Goal: Task Accomplishment & Management: Complete application form

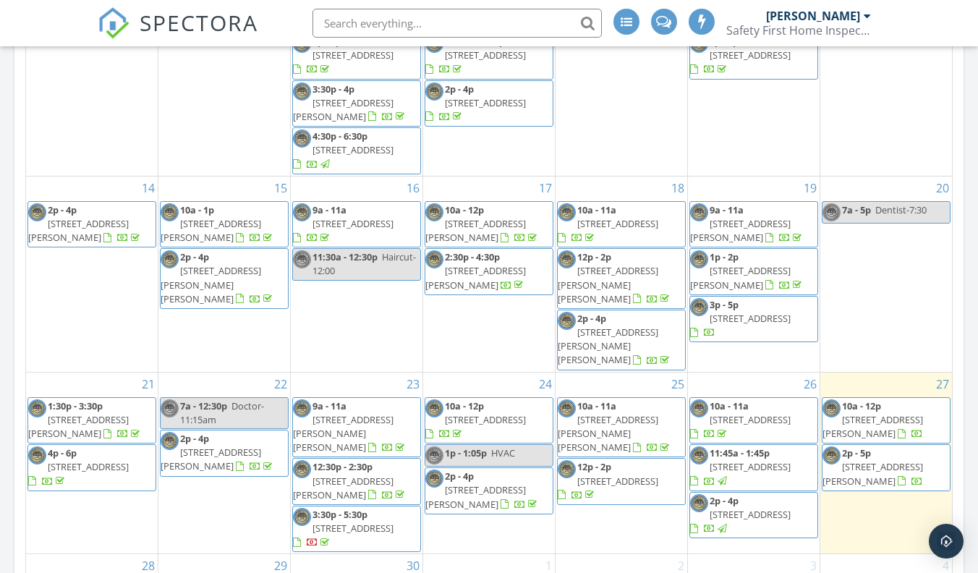
scroll to position [812, 0]
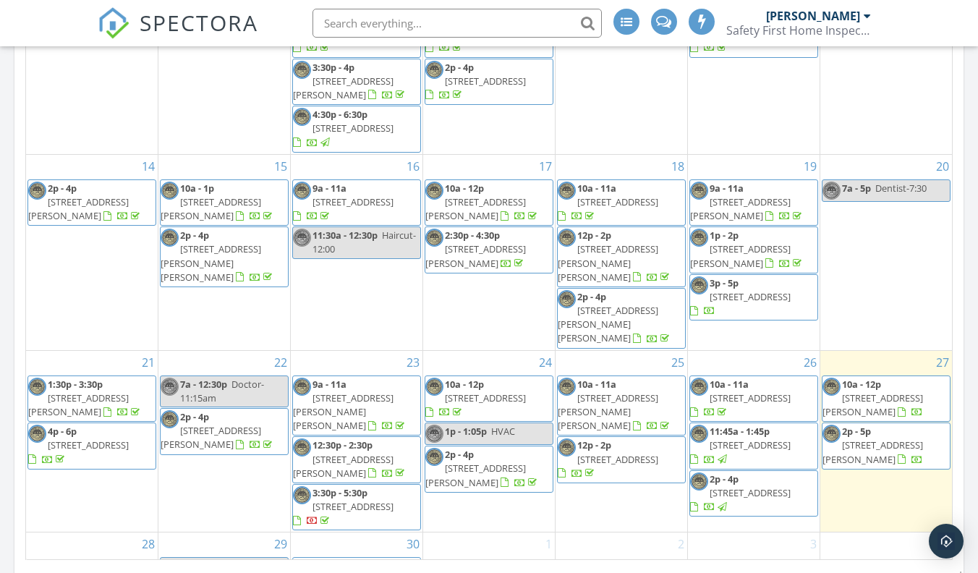
click at [769, 391] on span "6600 S Billingsgate Rd, Mobile 36619" at bounding box center [750, 397] width 81 height 13
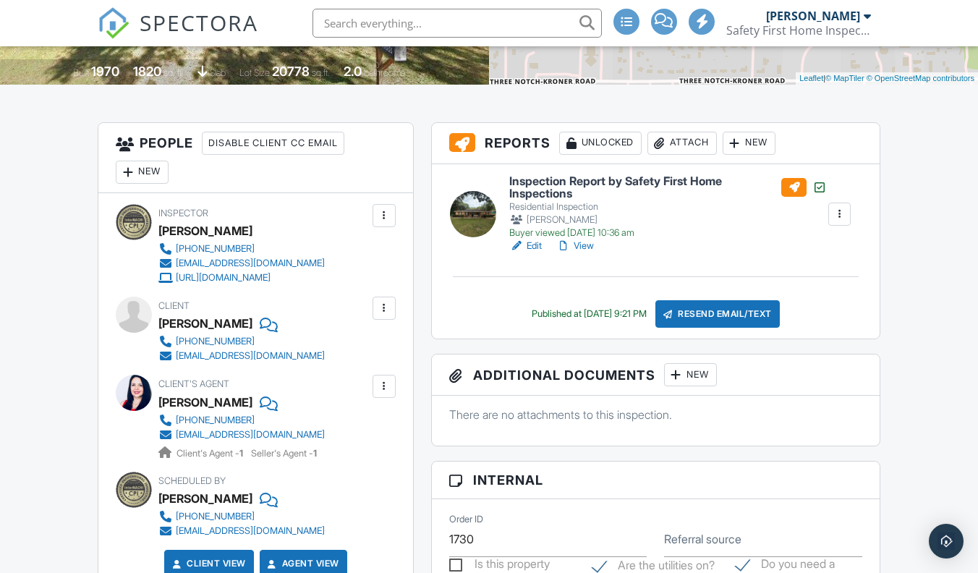
scroll to position [328, 0]
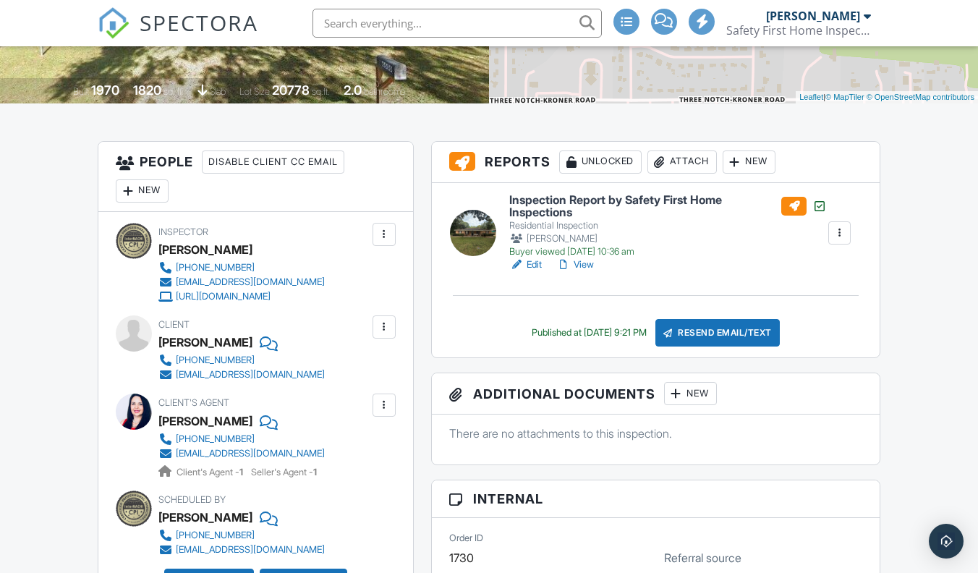
click at [585, 260] on link "View" at bounding box center [575, 265] width 38 height 14
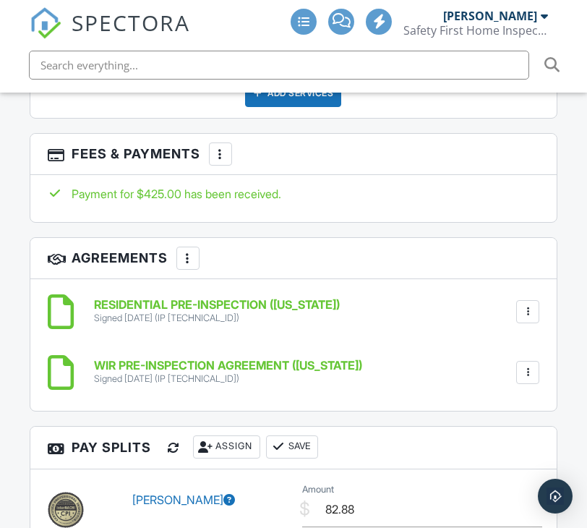
scroll to position [2271, 0]
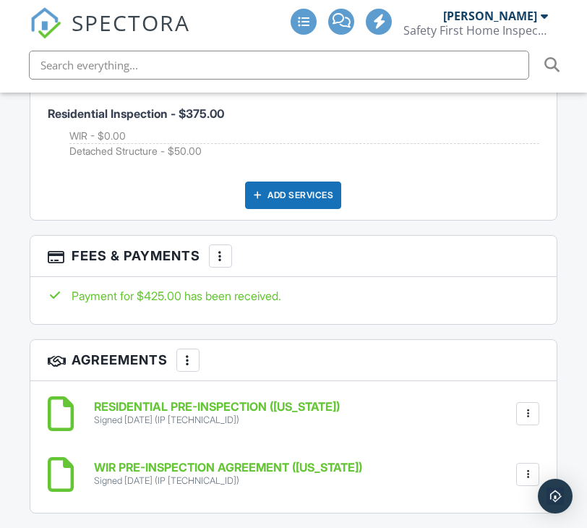
click at [221, 250] on div at bounding box center [220, 256] width 14 height 14
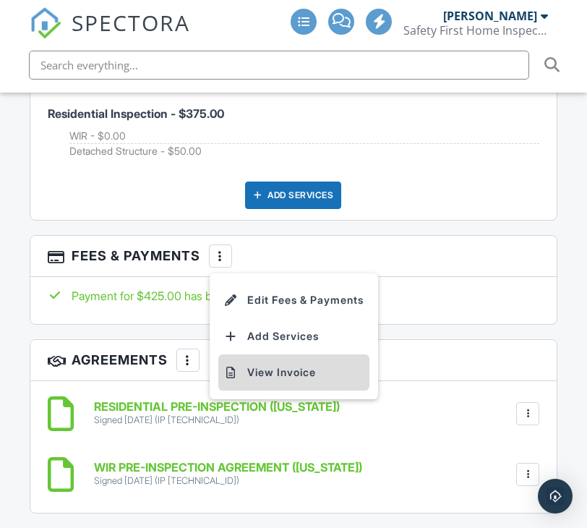
click at [275, 367] on li "View Invoice" at bounding box center [293, 372] width 151 height 36
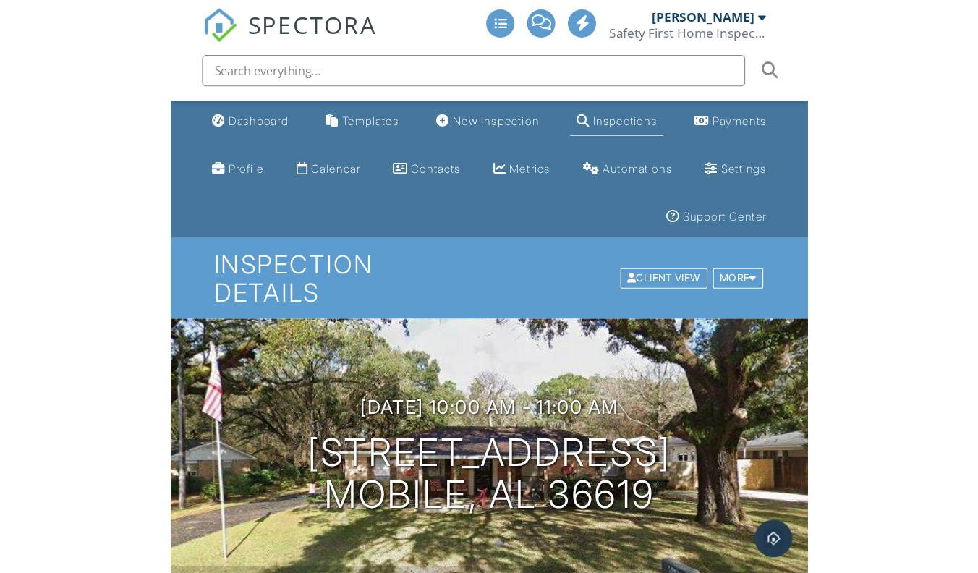
scroll to position [0, 0]
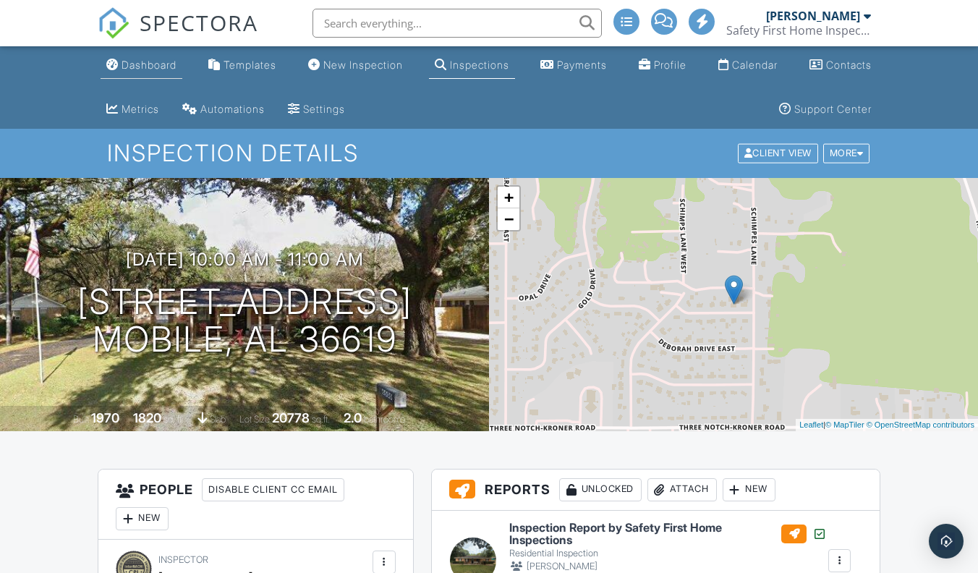
click at [151, 68] on div "Dashboard" at bounding box center [149, 65] width 55 height 12
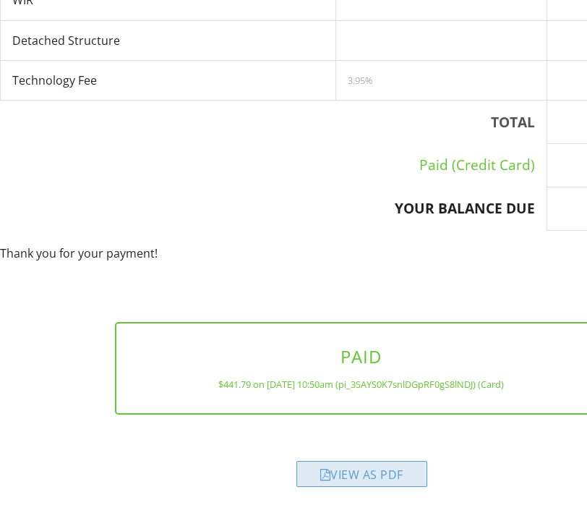
scroll to position [369, 0]
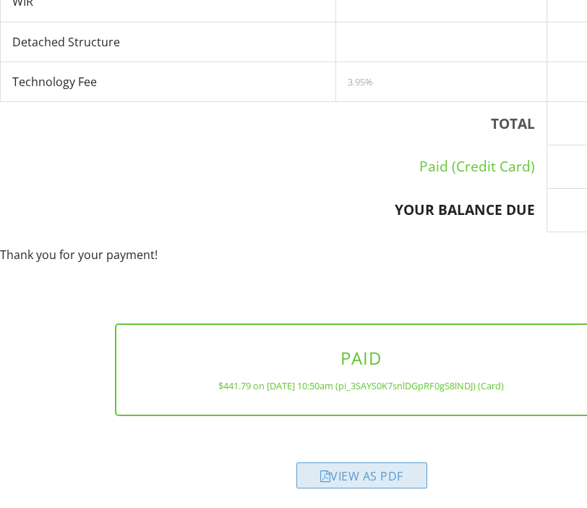
click at [360, 469] on div "View as PDF" at bounding box center [362, 475] width 131 height 26
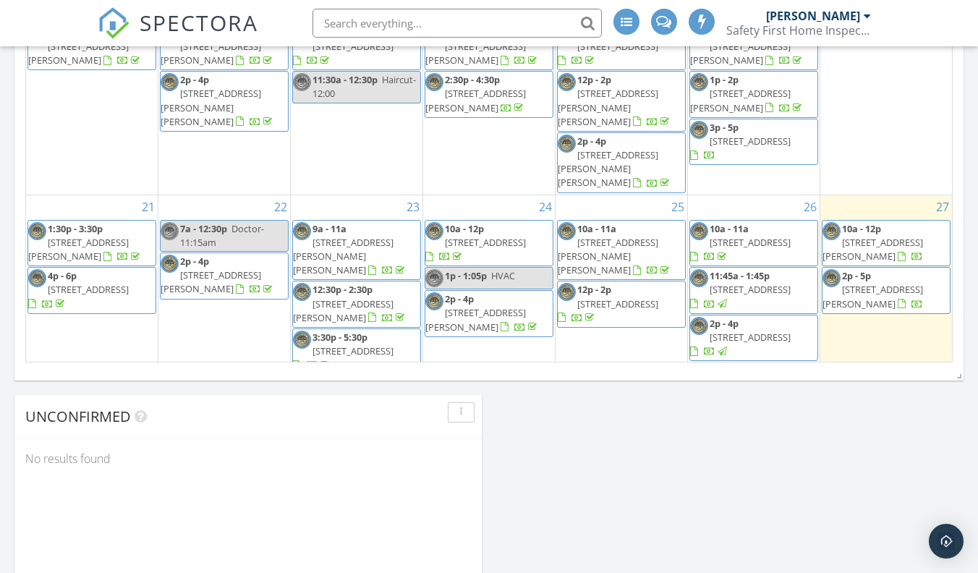
scroll to position [179, 0]
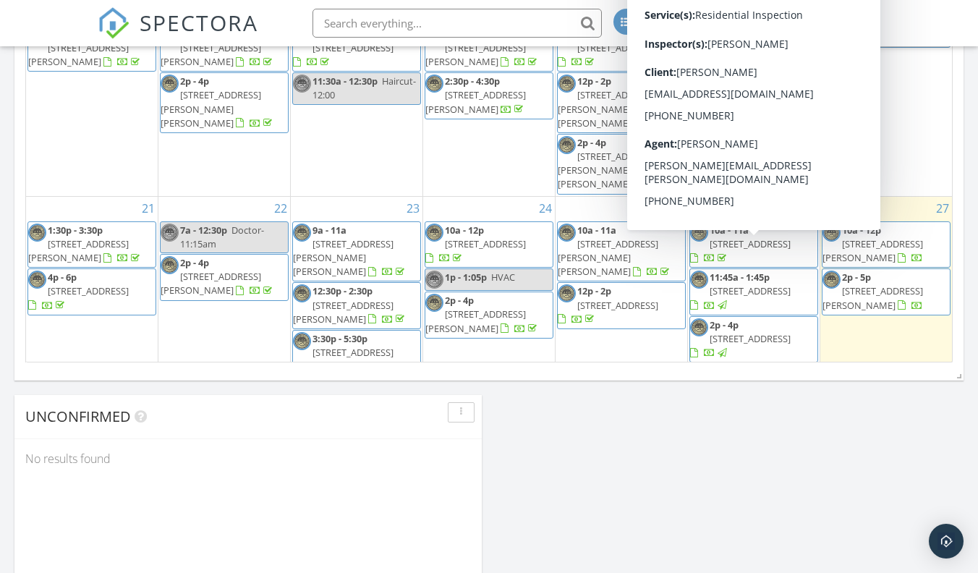
click at [773, 284] on span "10190 Pecan St, Grand Bay 36541" at bounding box center [750, 290] width 81 height 13
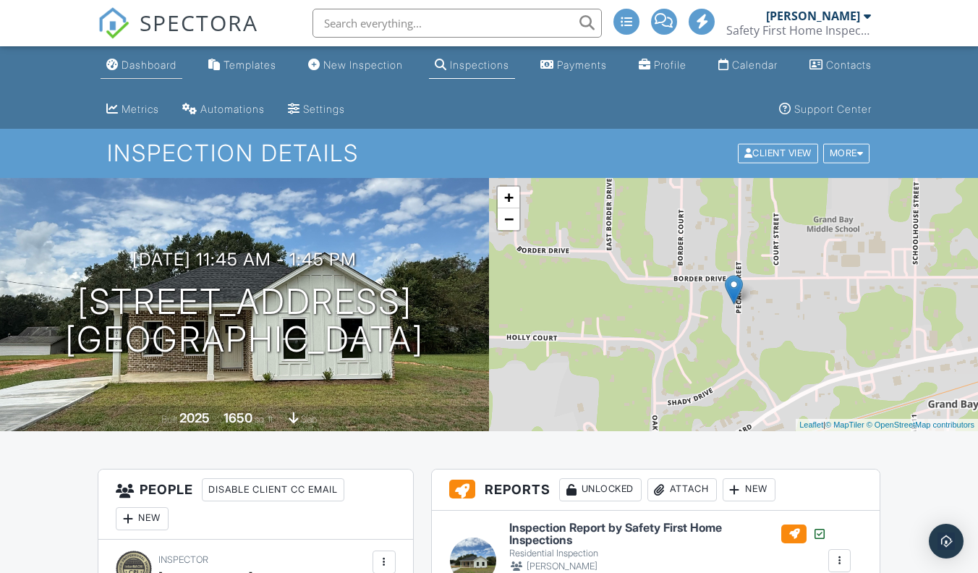
click at [150, 59] on div "Dashboard" at bounding box center [149, 65] width 55 height 12
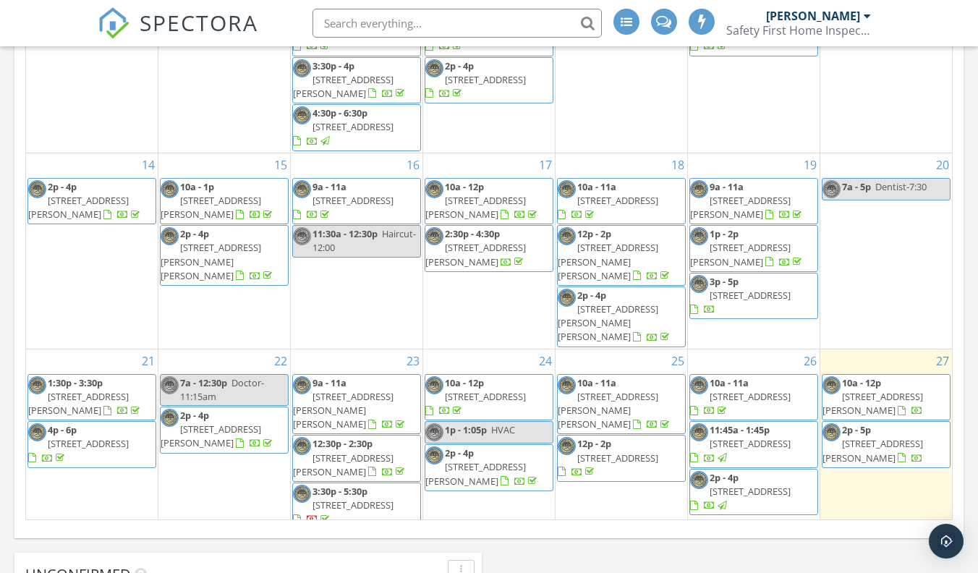
scroll to position [187, 0]
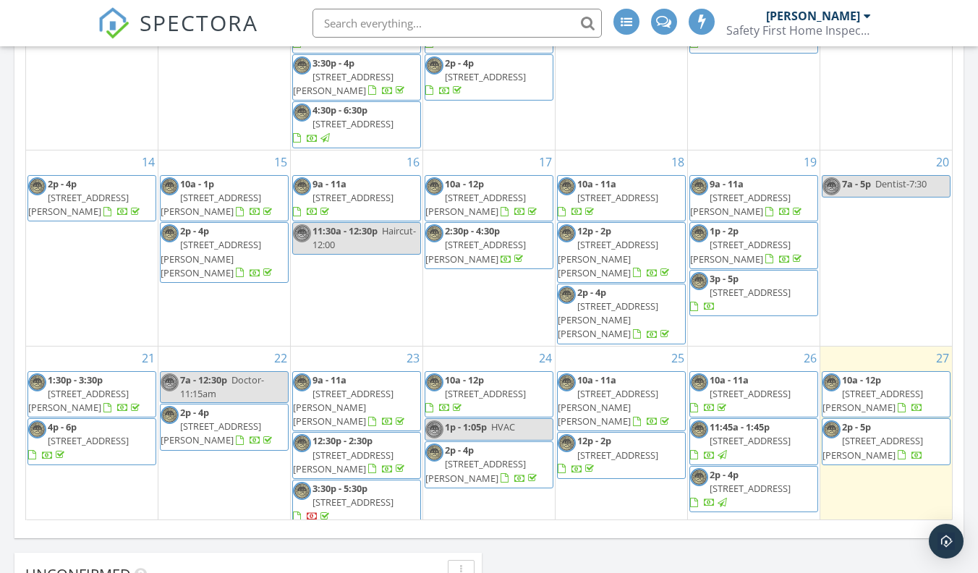
click at [768, 482] on span "22131 Co Rd 64, Robertsdale 36567" at bounding box center [750, 488] width 81 height 13
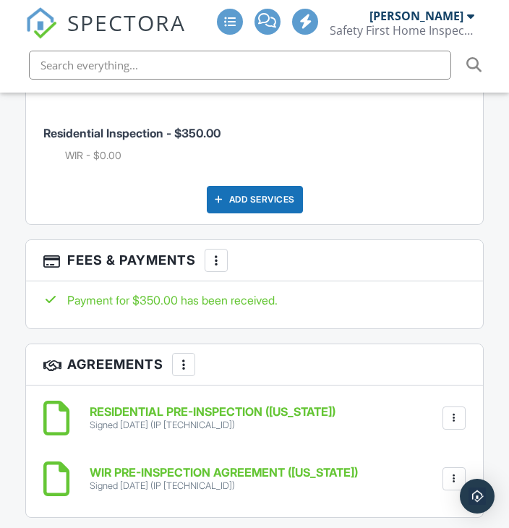
scroll to position [2404, 0]
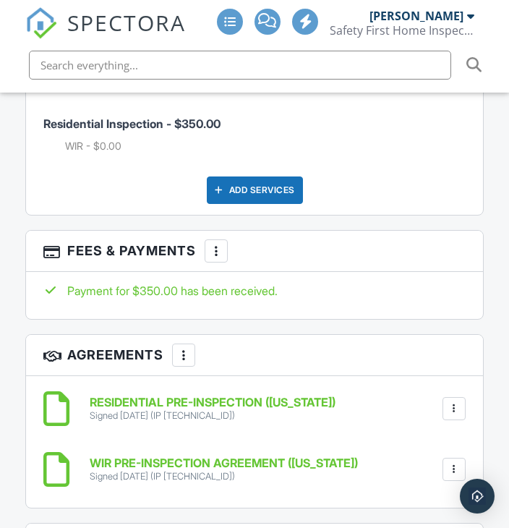
click at [214, 244] on div at bounding box center [216, 251] width 14 height 14
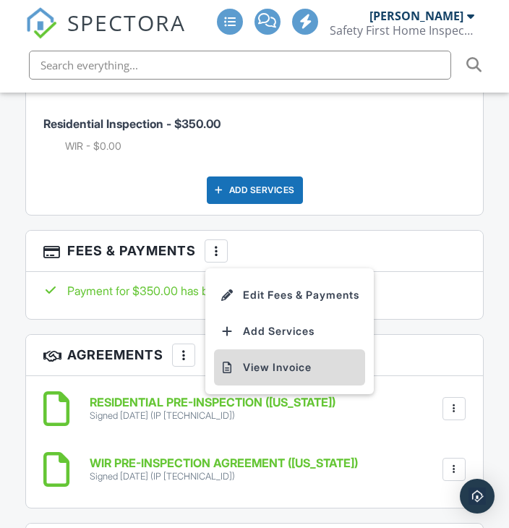
click at [266, 360] on li "View Invoice" at bounding box center [289, 367] width 151 height 36
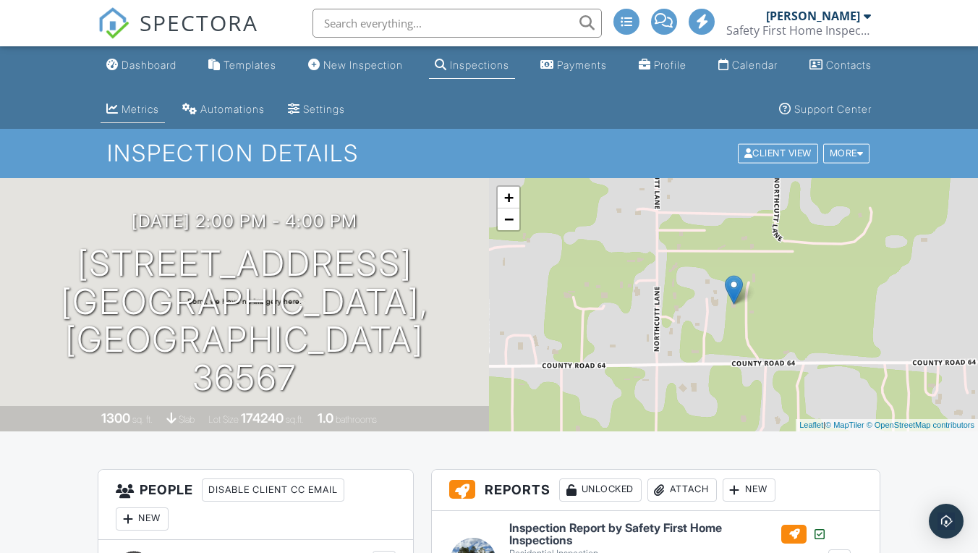
scroll to position [0, 0]
click at [156, 63] on div "Dashboard" at bounding box center [149, 65] width 55 height 12
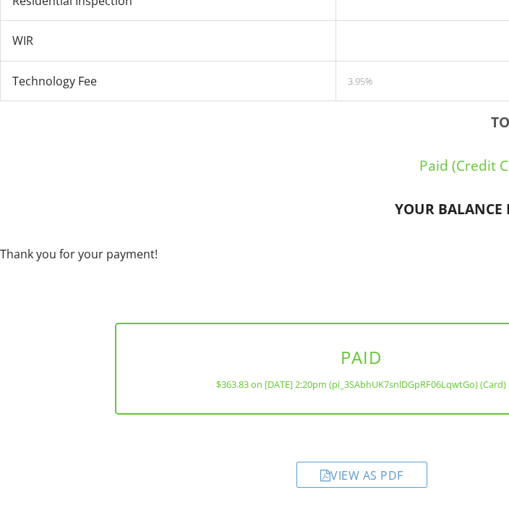
scroll to position [329, 0]
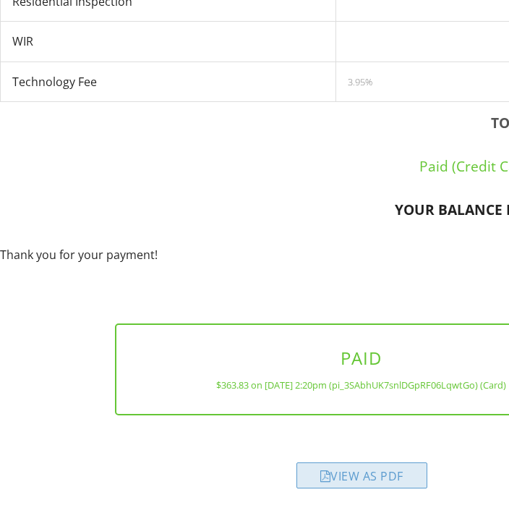
click at [339, 473] on div "View as PDF" at bounding box center [362, 475] width 131 height 26
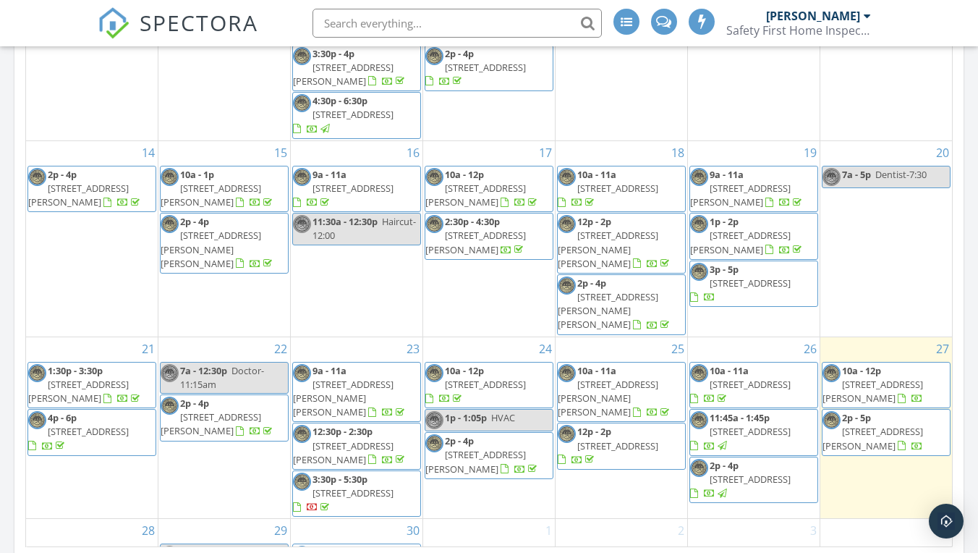
scroll to position [222, 0]
click at [760, 378] on span "6600 S Billingsgate Rd, Mobile 36619" at bounding box center [750, 384] width 81 height 13
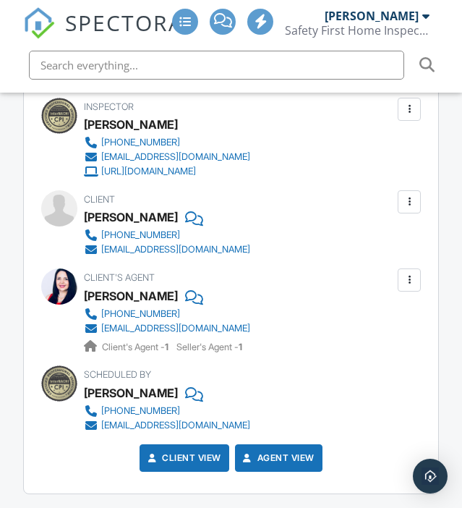
scroll to position [1816, 0]
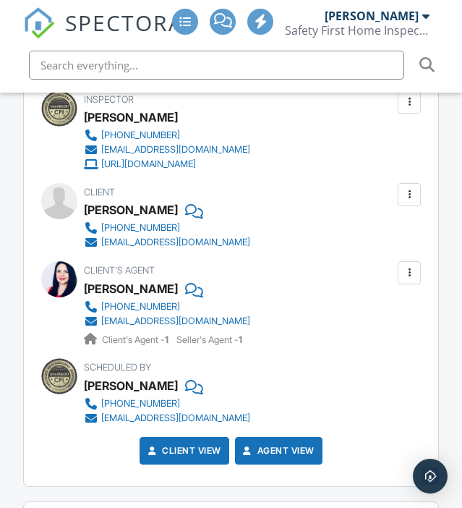
click at [153, 315] on div "[EMAIL_ADDRESS][DOMAIN_NAME]" at bounding box center [175, 321] width 149 height 12
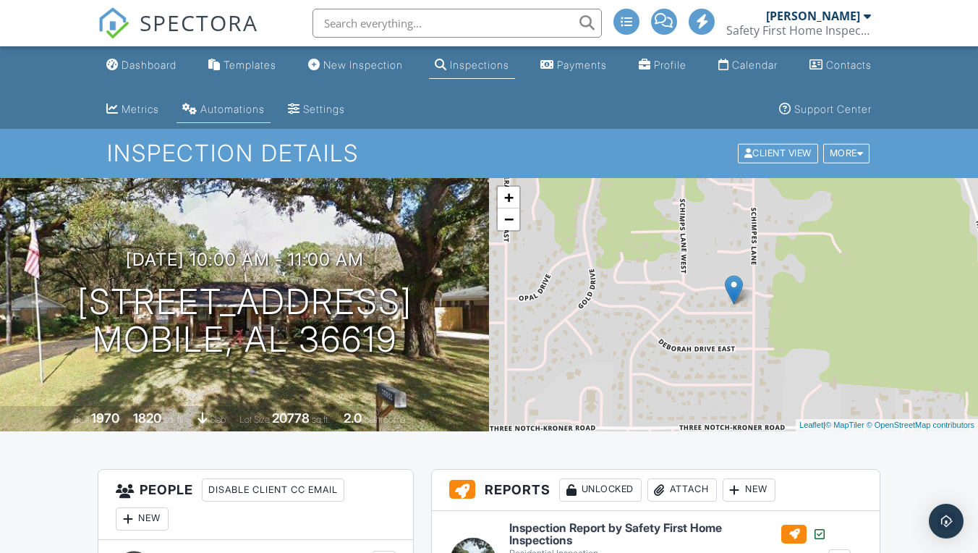
scroll to position [0, 0]
click at [150, 67] on div "Dashboard" at bounding box center [149, 65] width 55 height 12
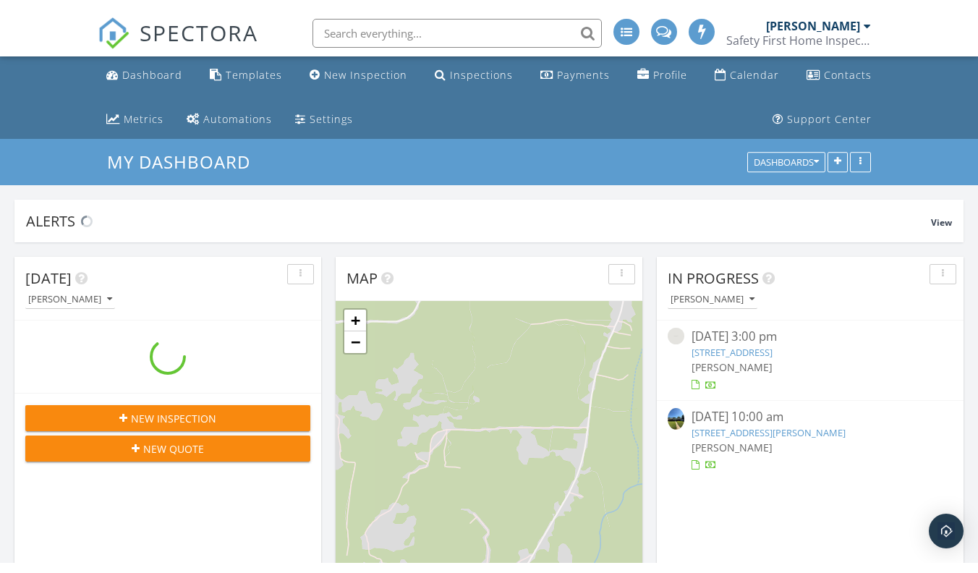
scroll to position [1788, 979]
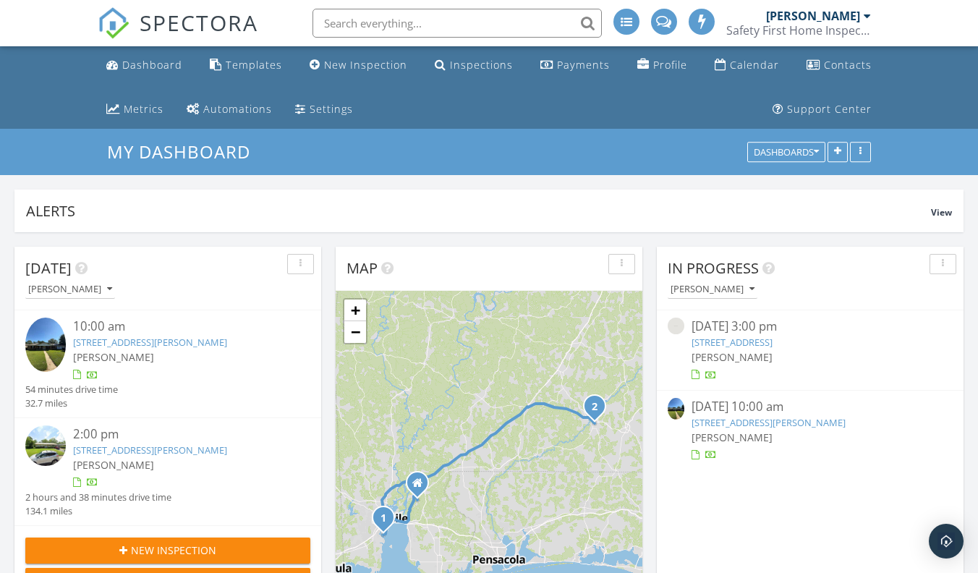
click at [128, 446] on link "108 Stewart St, Andalusia, AL 36420" at bounding box center [150, 449] width 154 height 13
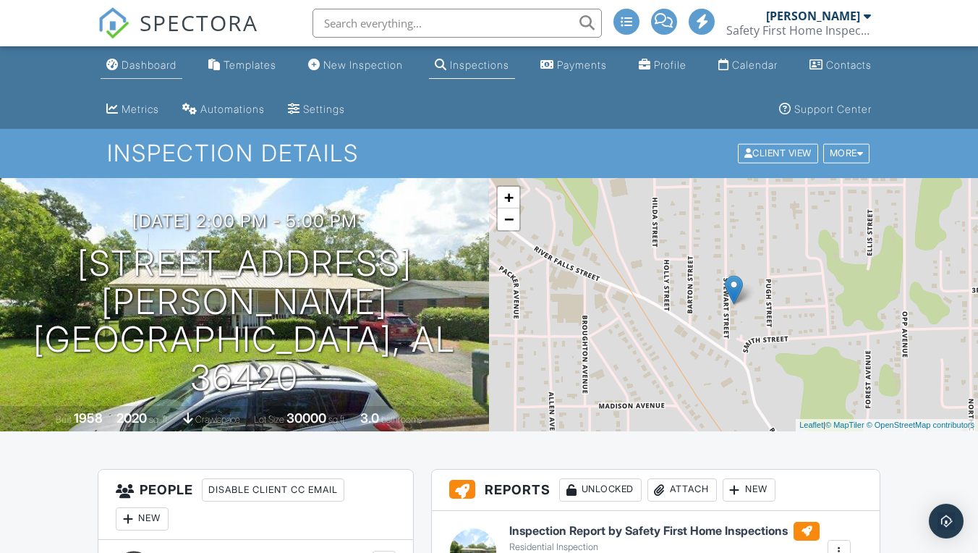
click at [153, 67] on div "Dashboard" at bounding box center [149, 65] width 55 height 12
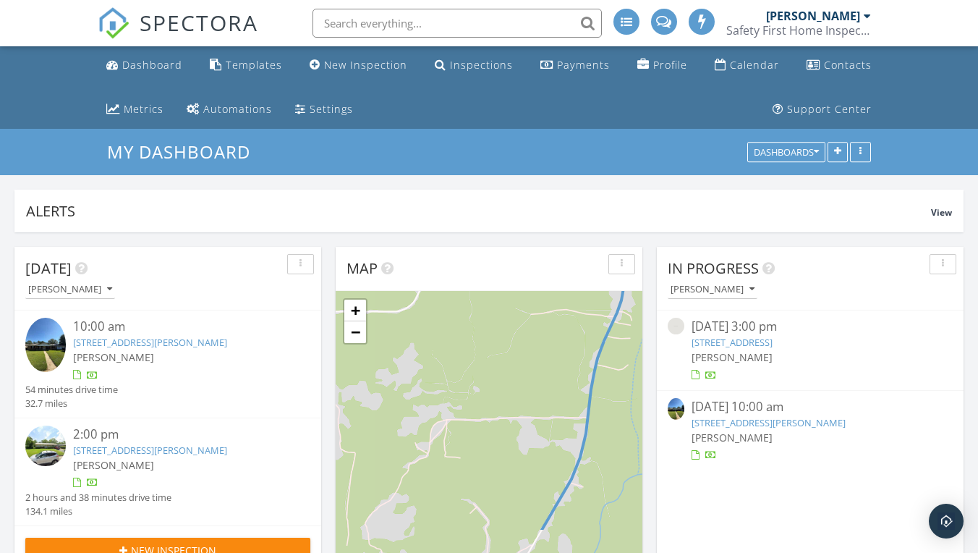
scroll to position [9, 0]
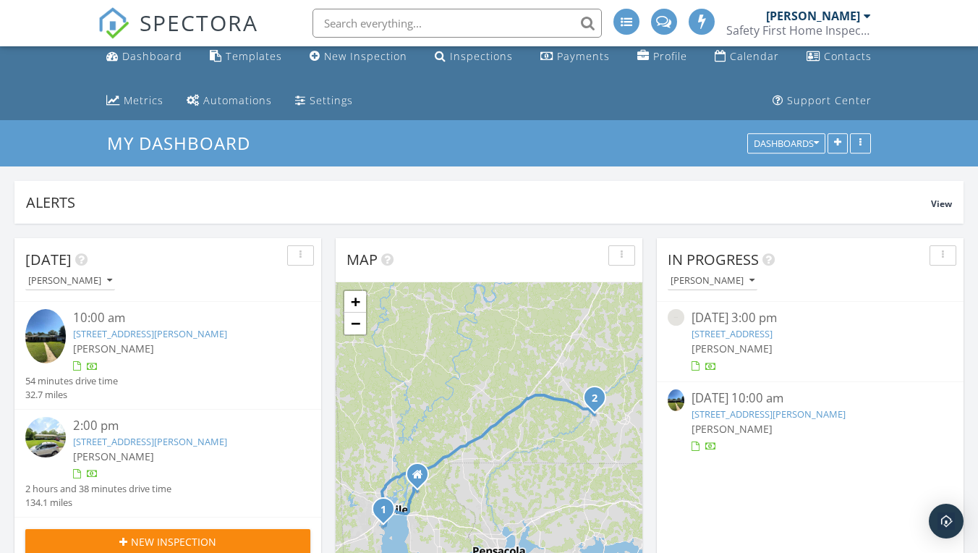
click at [145, 331] on link "[STREET_ADDRESS][PERSON_NAME]" at bounding box center [150, 333] width 154 height 13
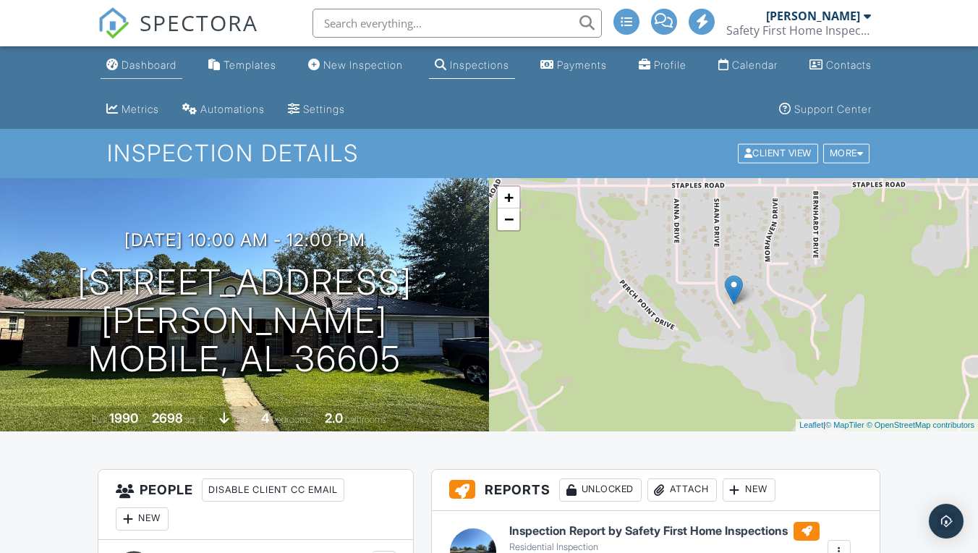
click at [154, 64] on div "Dashboard" at bounding box center [149, 65] width 55 height 12
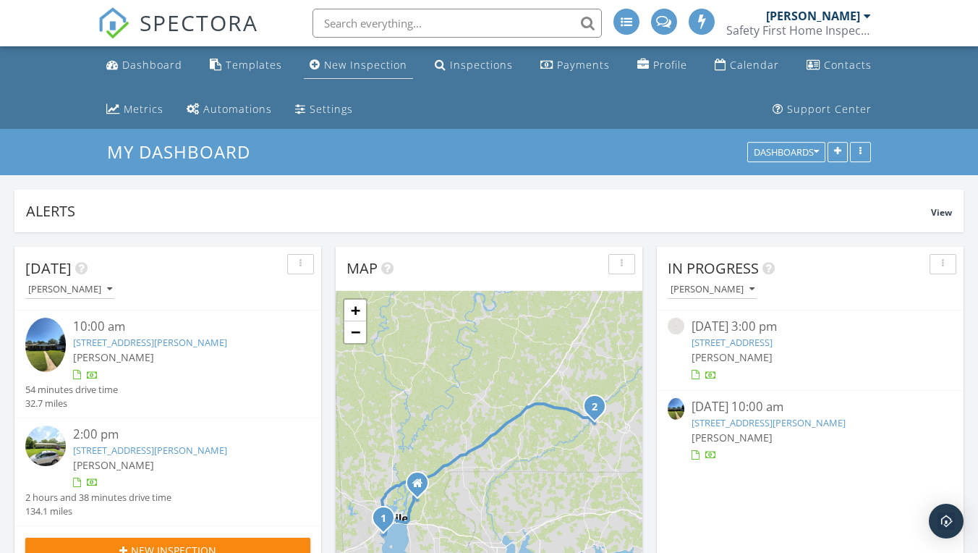
click at [364, 67] on div "New Inspection" at bounding box center [365, 65] width 83 height 14
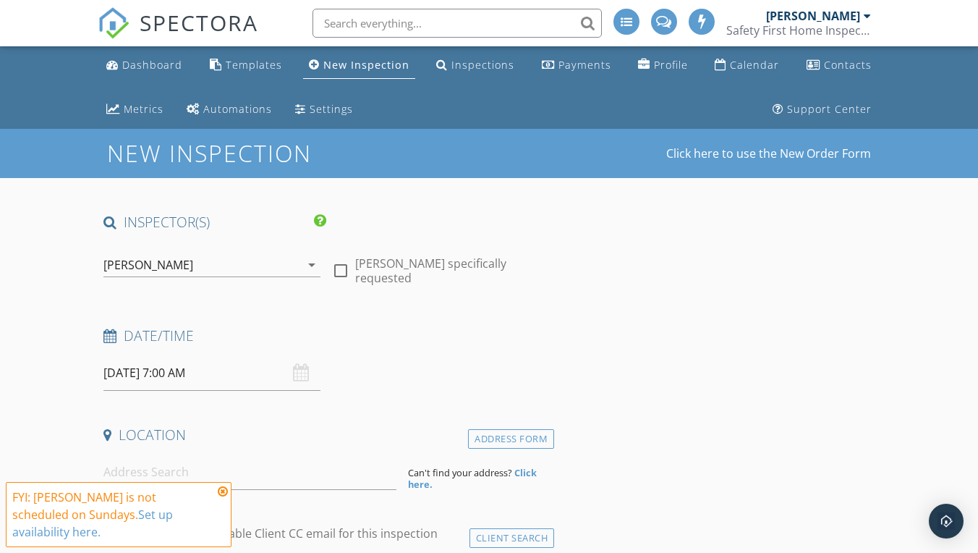
click at [224, 490] on icon at bounding box center [223, 491] width 10 height 12
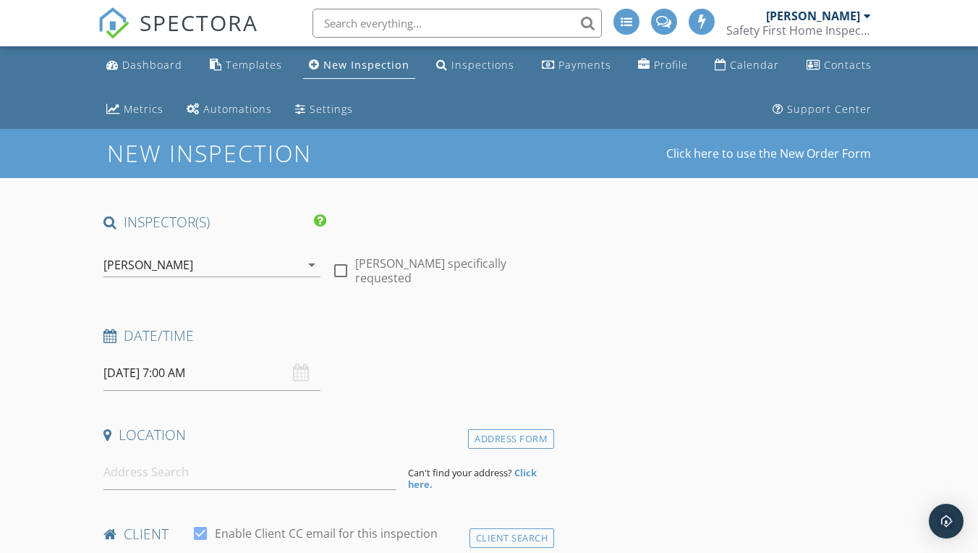
click at [203, 374] on input "[DATE] 7:00 AM" at bounding box center [211, 372] width 216 height 35
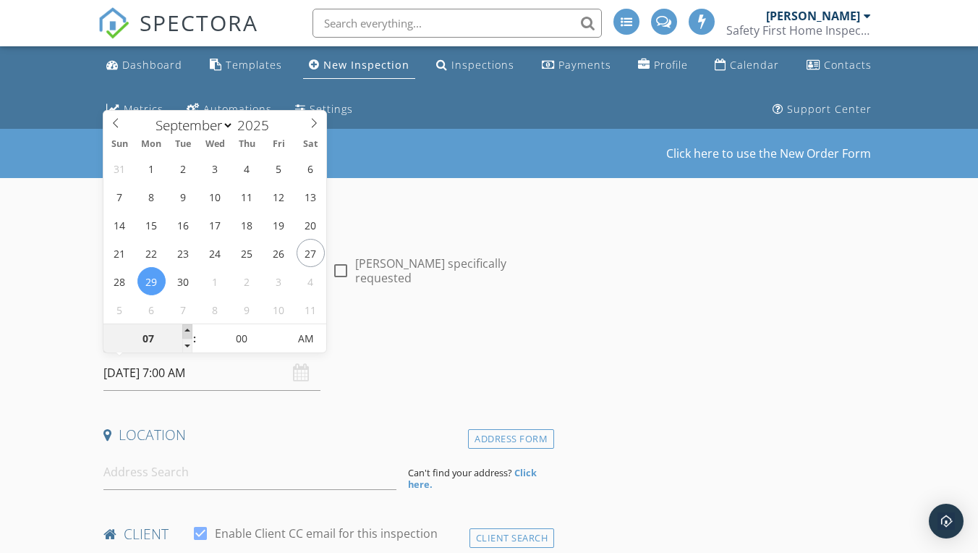
type input "[DATE] 8:00 AM"
type input "08"
click at [190, 331] on span at bounding box center [187, 331] width 10 height 14
type input "[DATE] 9:00 AM"
type input "09"
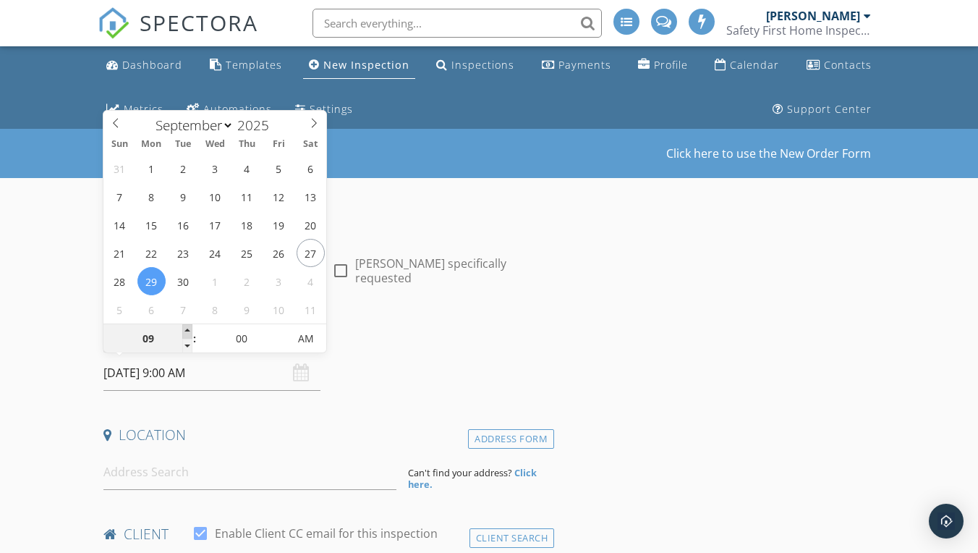
click at [190, 331] on span at bounding box center [187, 331] width 10 height 14
type input "09/29/2025 10:00 AM"
type input "10"
click at [190, 331] on span at bounding box center [187, 331] width 10 height 14
type input "09/29/2025 11:00 AM"
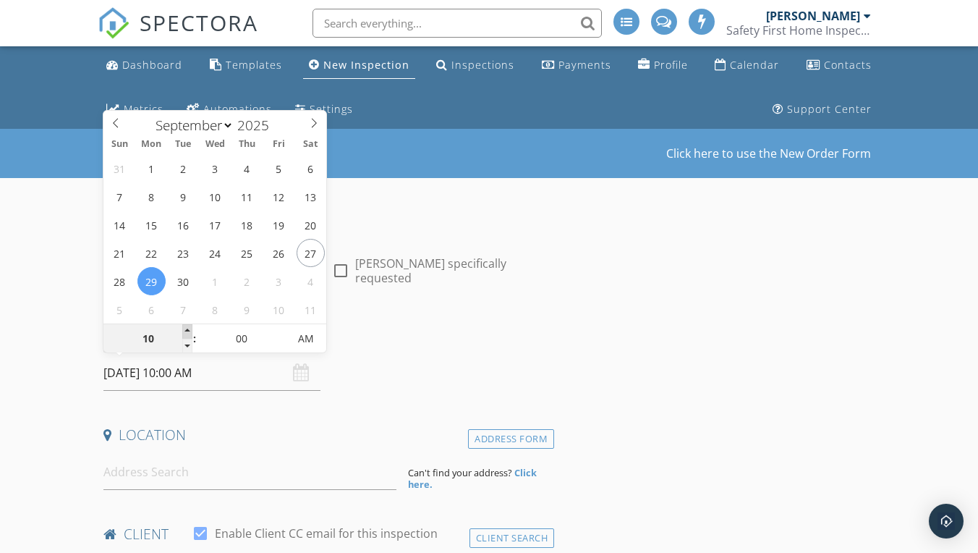
type input "11"
click at [190, 331] on span at bounding box center [187, 331] width 10 height 14
type input "09/29/2025 12:00 PM"
type input "12"
click at [190, 331] on span at bounding box center [187, 331] width 10 height 14
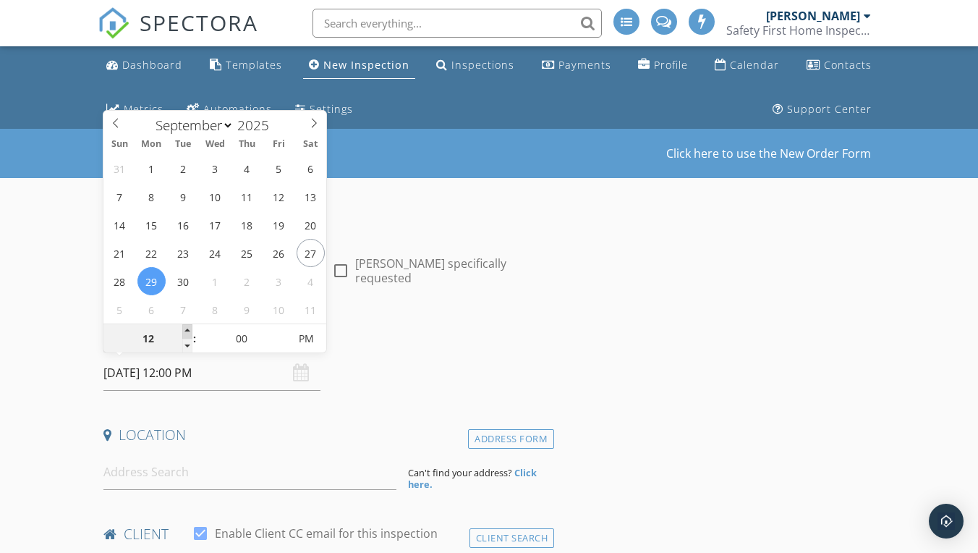
type input "09/29/2025 1:00 PM"
type input "01"
click at [190, 331] on span at bounding box center [187, 331] width 10 height 14
click at [365, 341] on h4 "Date/Time" at bounding box center [325, 335] width 445 height 19
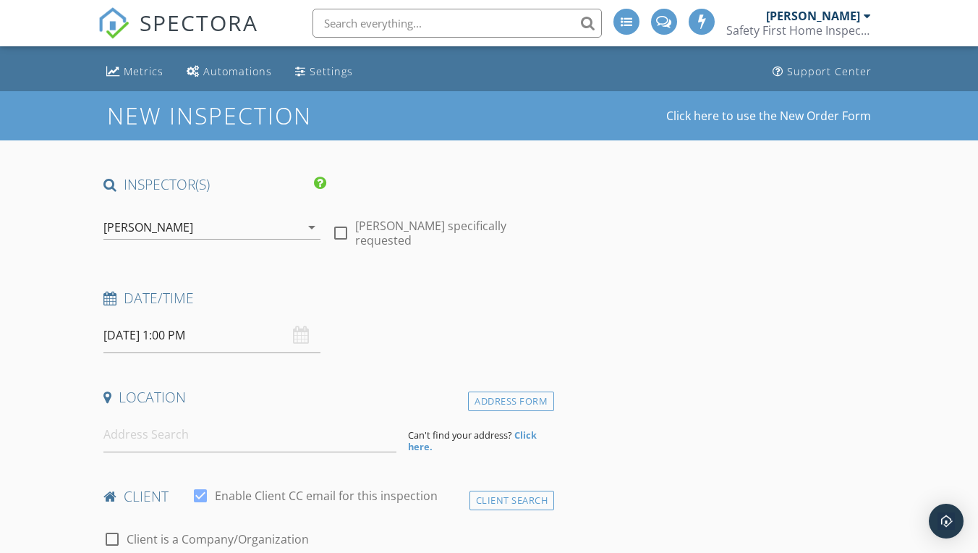
scroll to position [54, 0]
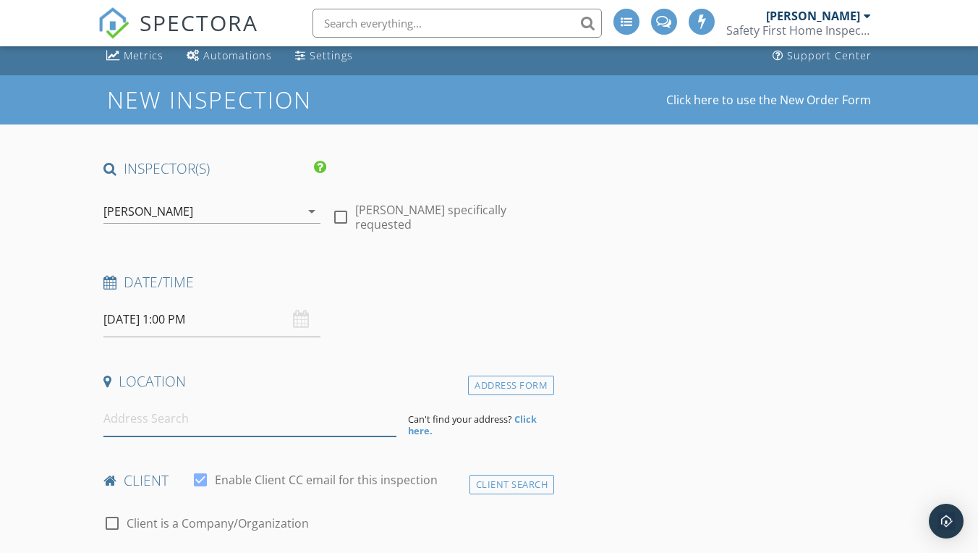
click at [127, 420] on input at bounding box center [249, 418] width 293 height 35
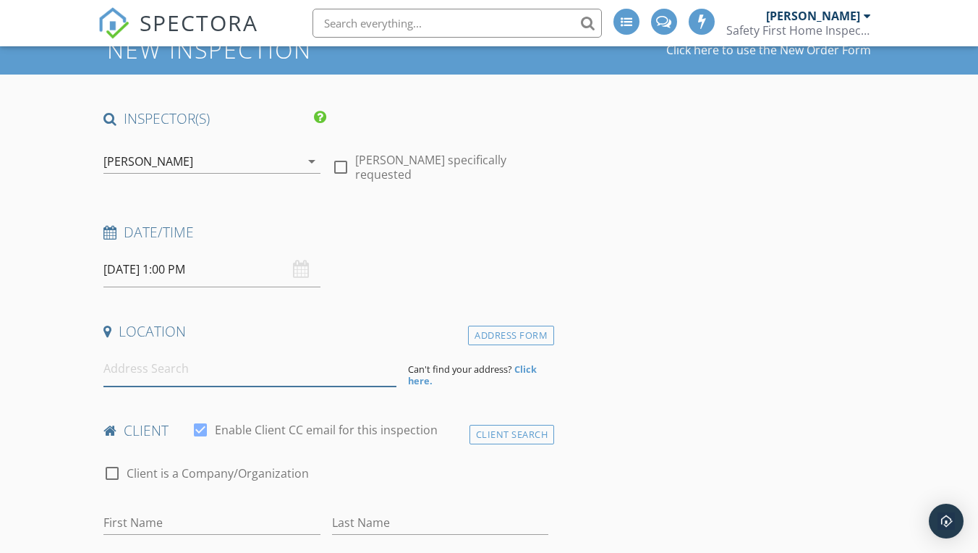
scroll to position [103, 0]
type input "32215 Emancipation Circle, Spanish Fort, AL, USA"
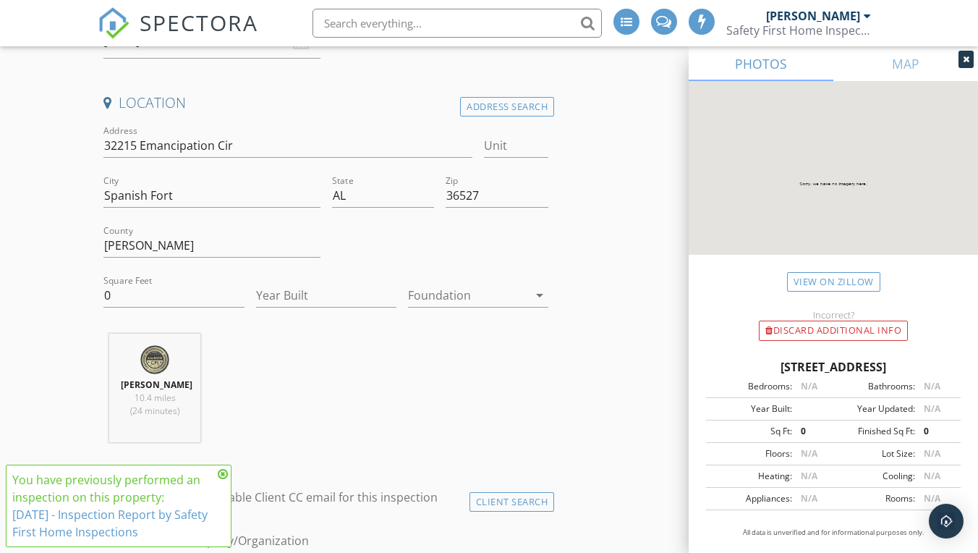
scroll to position [322, 0]
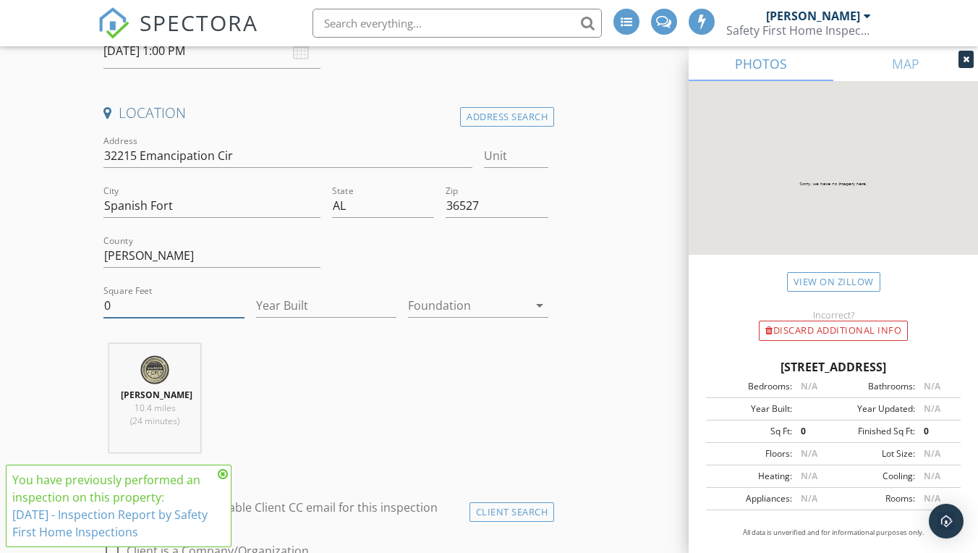
click at [134, 304] on input "0" at bounding box center [173, 306] width 140 height 24
type input "1200"
click at [291, 297] on input "Year Built" at bounding box center [326, 306] width 140 height 24
type input "2025"
click at [477, 301] on div at bounding box center [468, 305] width 120 height 23
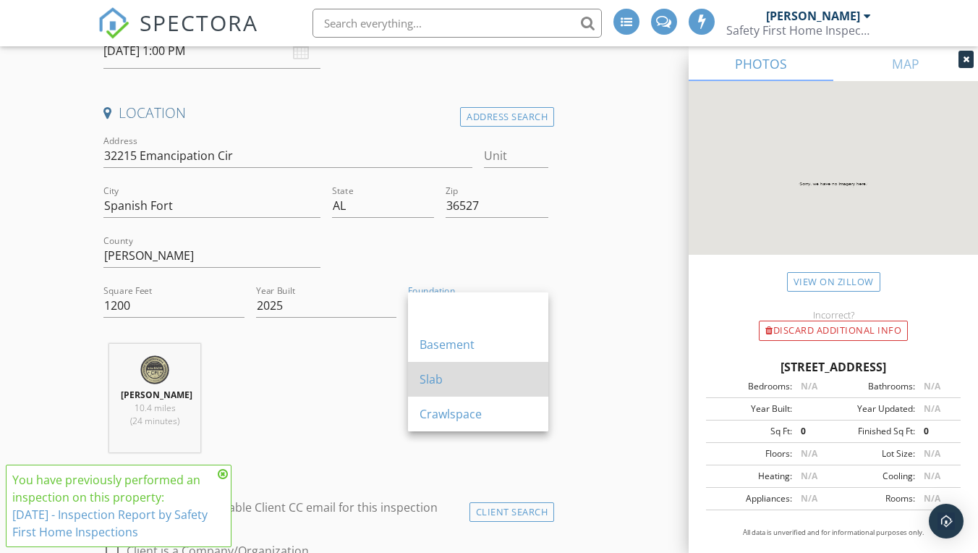
click at [458, 375] on div "Slab" at bounding box center [478, 378] width 117 height 17
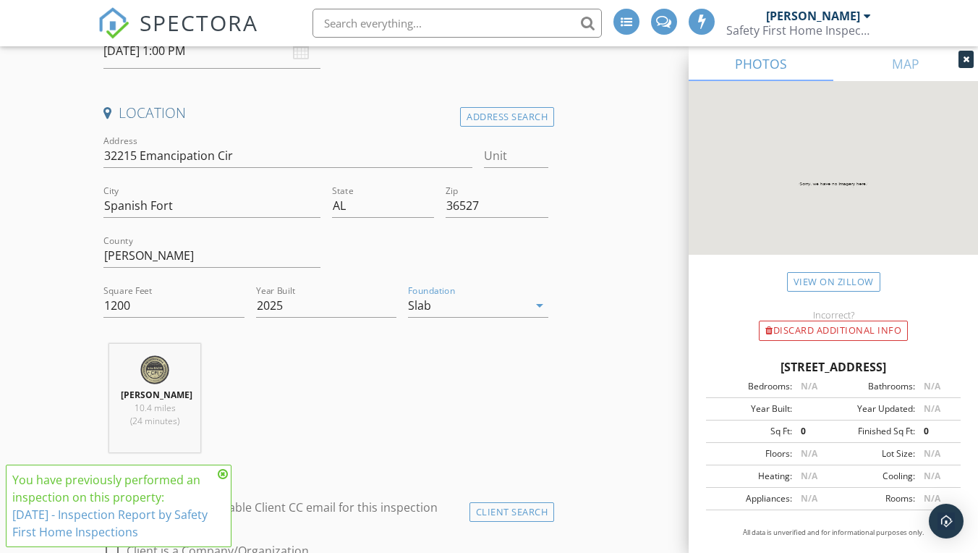
click at [226, 475] on icon at bounding box center [223, 474] width 10 height 12
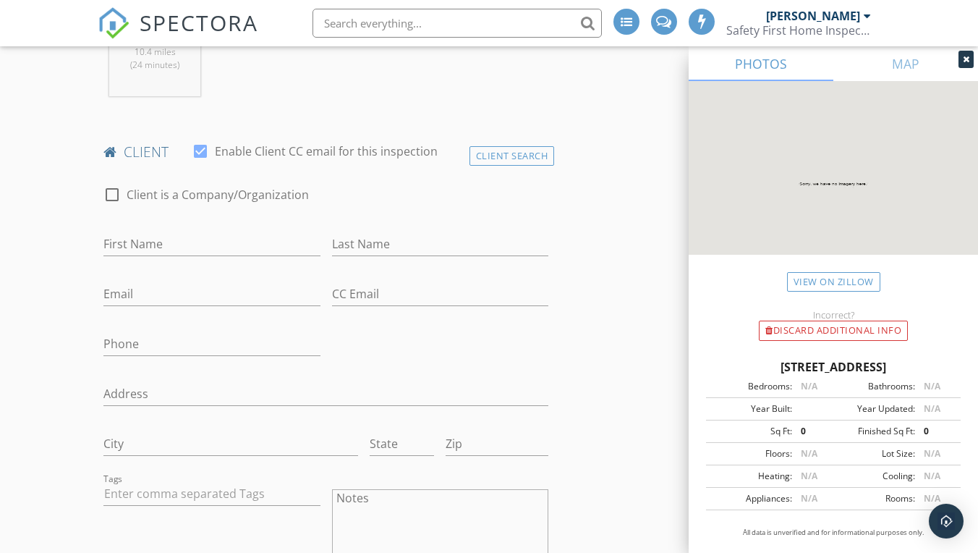
scroll to position [689, 0]
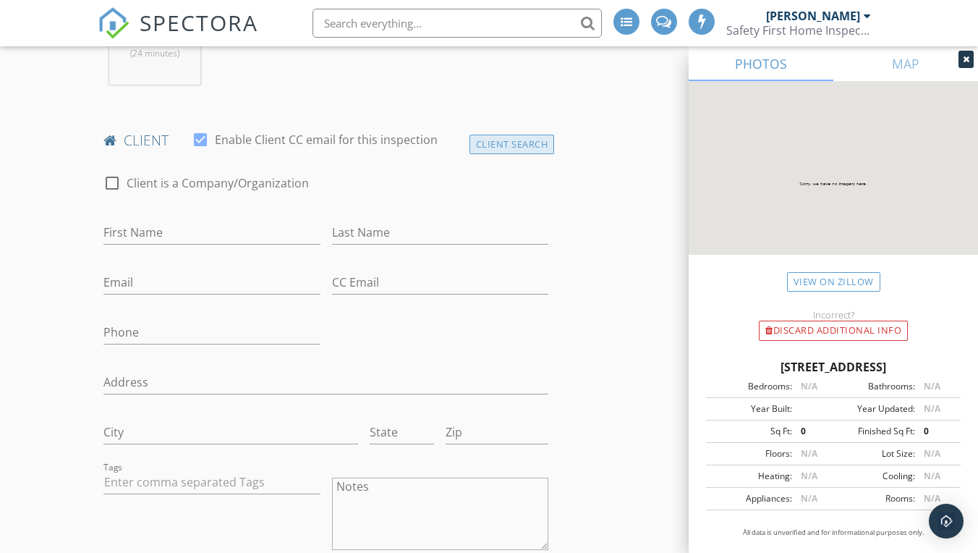
click at [506, 150] on div "Client Search" at bounding box center [511, 145] width 85 height 20
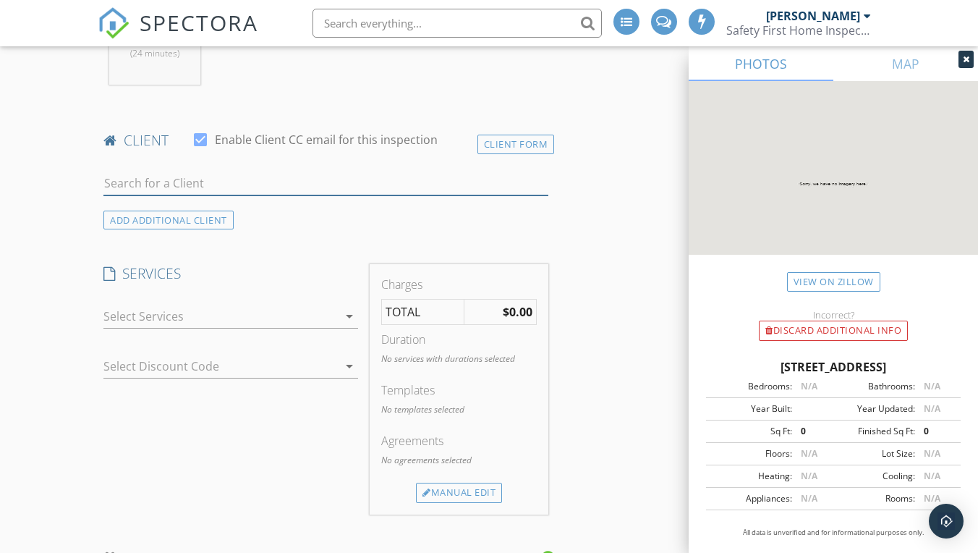
click at [119, 195] on input "text" at bounding box center [325, 183] width 445 height 24
type input "korte"
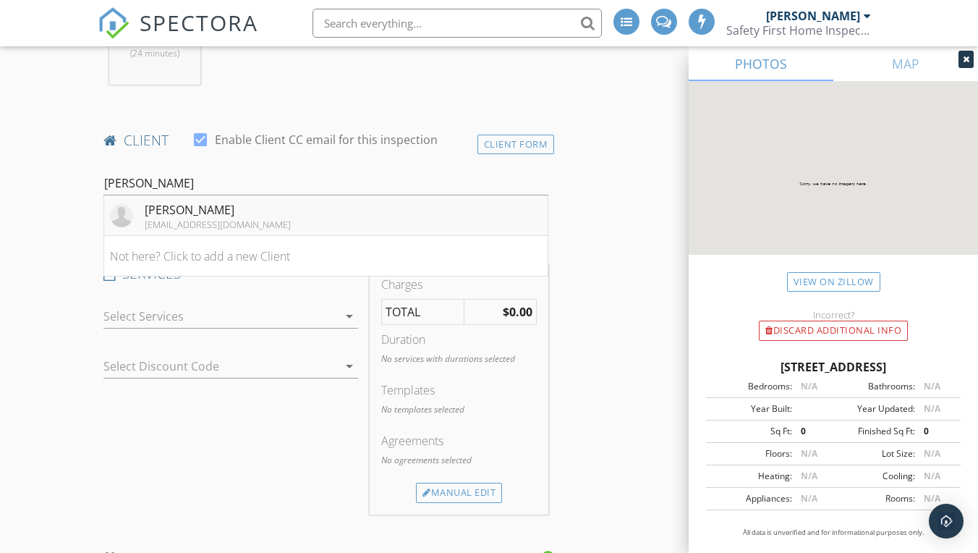
click at [213, 218] on div "[PERSON_NAME]" at bounding box center [218, 209] width 146 height 17
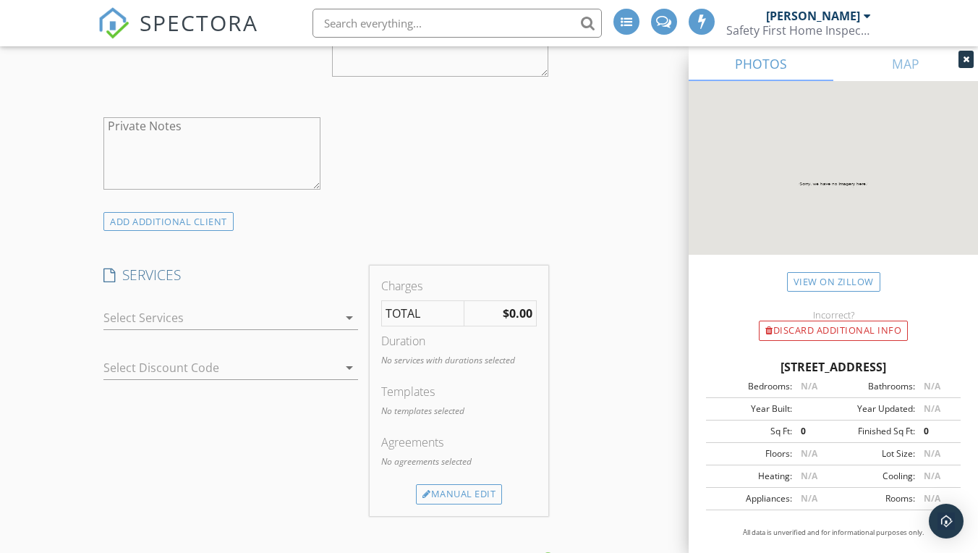
scroll to position [1163, 0]
click at [349, 326] on icon "arrow_drop_down" at bounding box center [349, 317] width 17 height 17
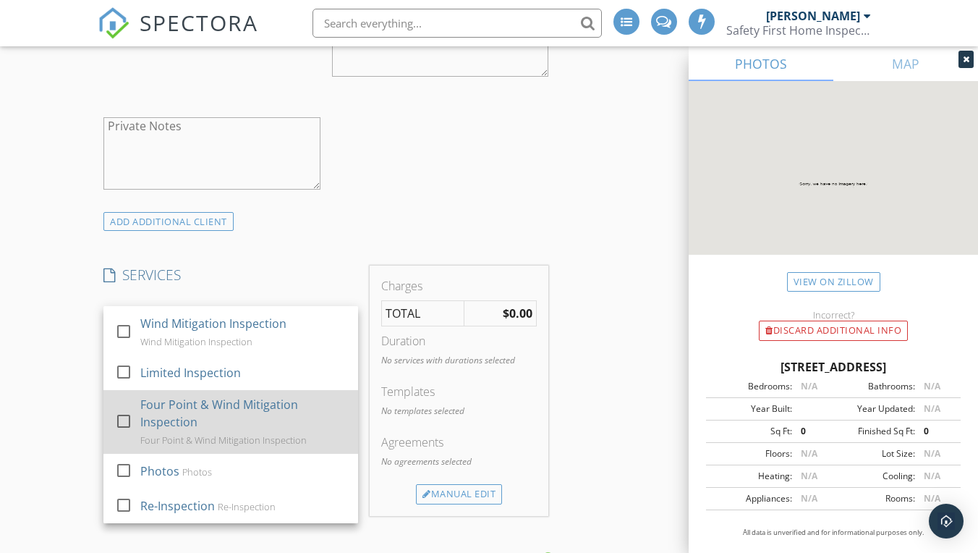
scroll to position [263, 0]
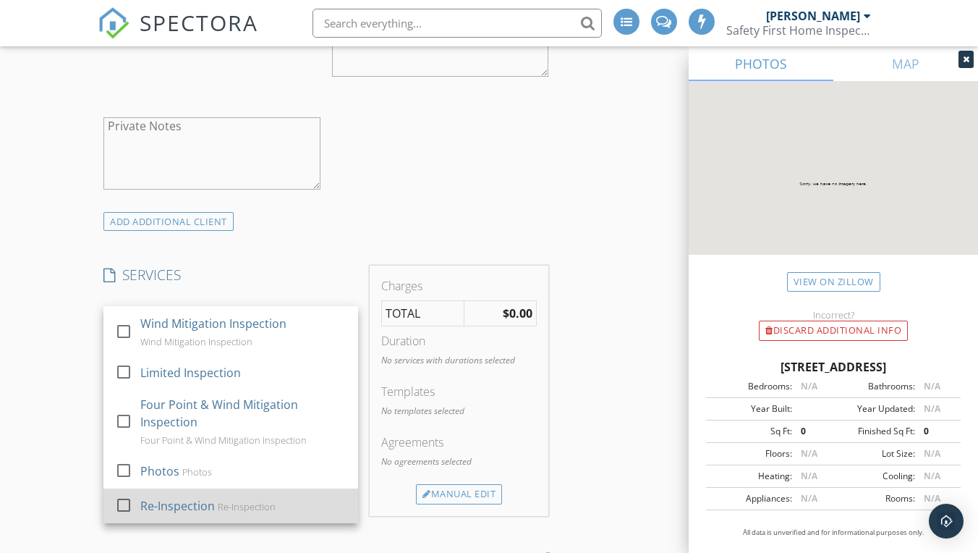
click at [127, 514] on div at bounding box center [123, 505] width 25 height 25
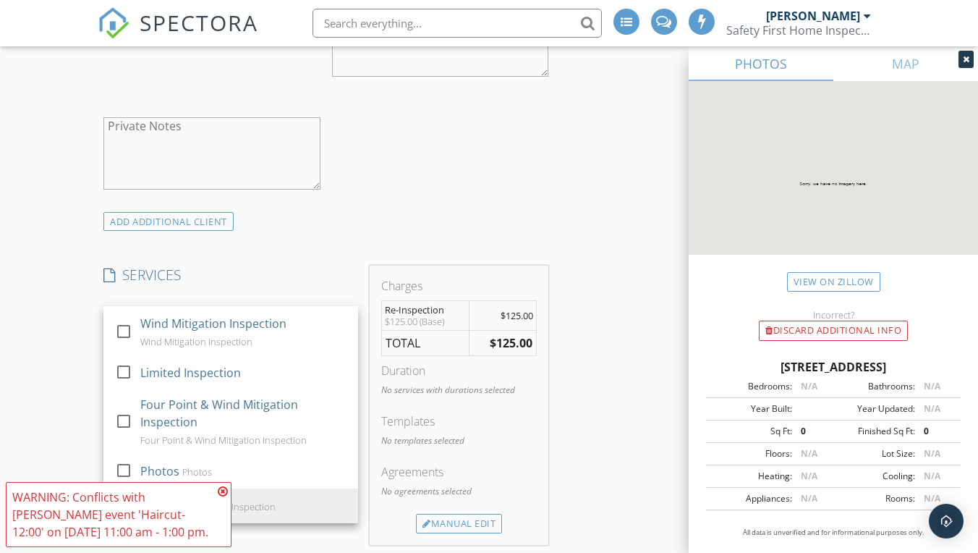
click at [326, 247] on div "INSPECTOR(S) check_box Howard Hathcock PRIMARY Howard Hathcock arrow_drop_down …" at bounding box center [326, 443] width 456 height 2786
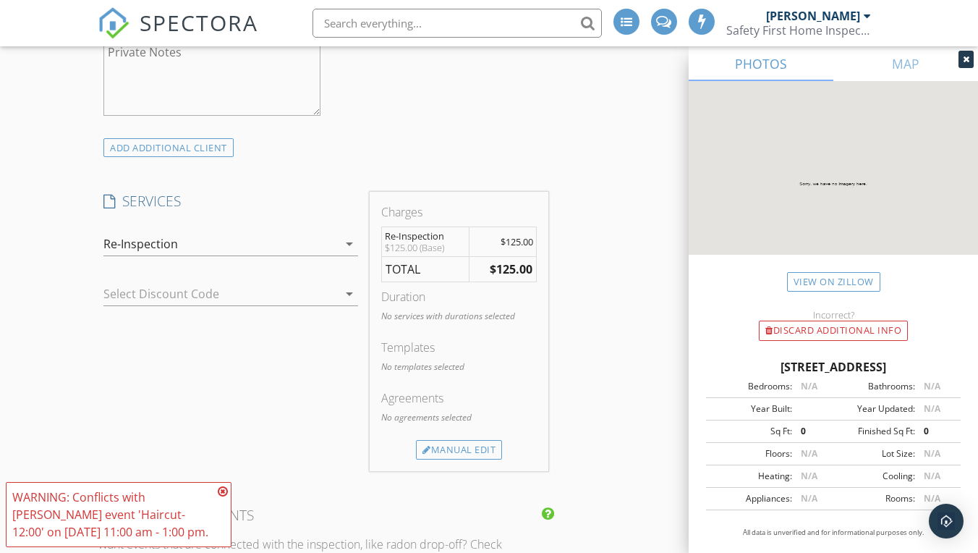
scroll to position [1236, 0]
click at [224, 487] on icon at bounding box center [223, 491] width 10 height 12
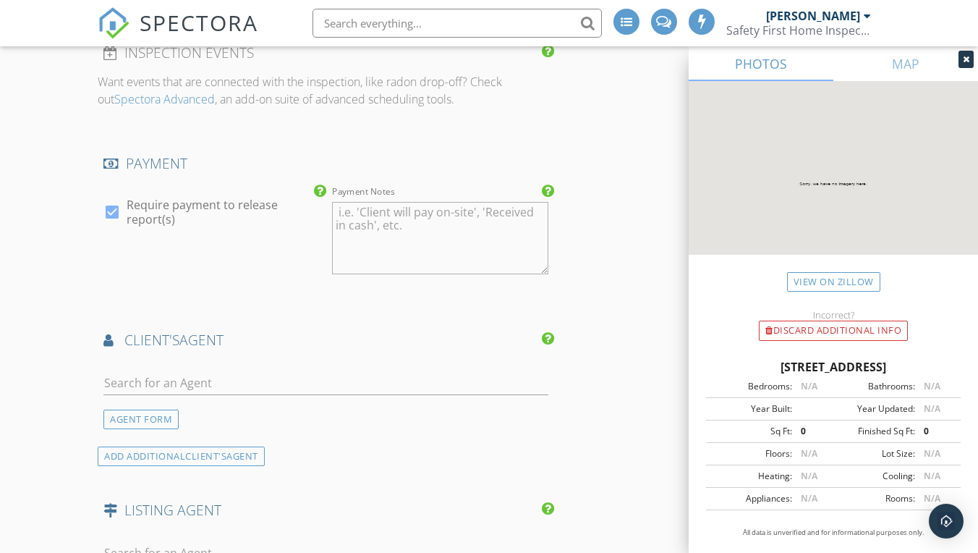
scroll to position [1709, 0]
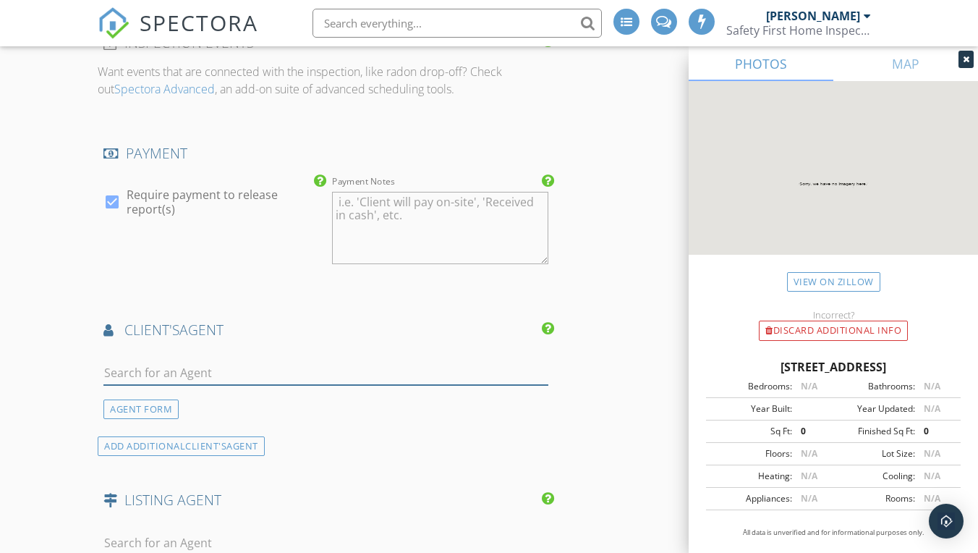
click at [111, 383] on input "text" at bounding box center [325, 373] width 445 height 24
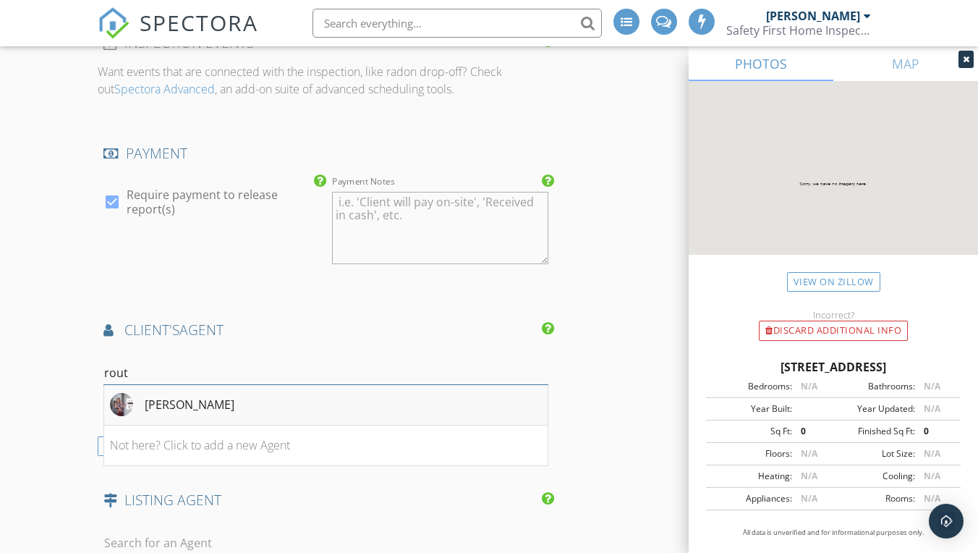
type input "rout"
drag, startPoint x: 142, startPoint y: 398, endPoint x: 213, endPoint y: 418, distance: 73.7
click at [213, 413] on div "Michelle Rouse Davis" at bounding box center [190, 404] width 90 height 17
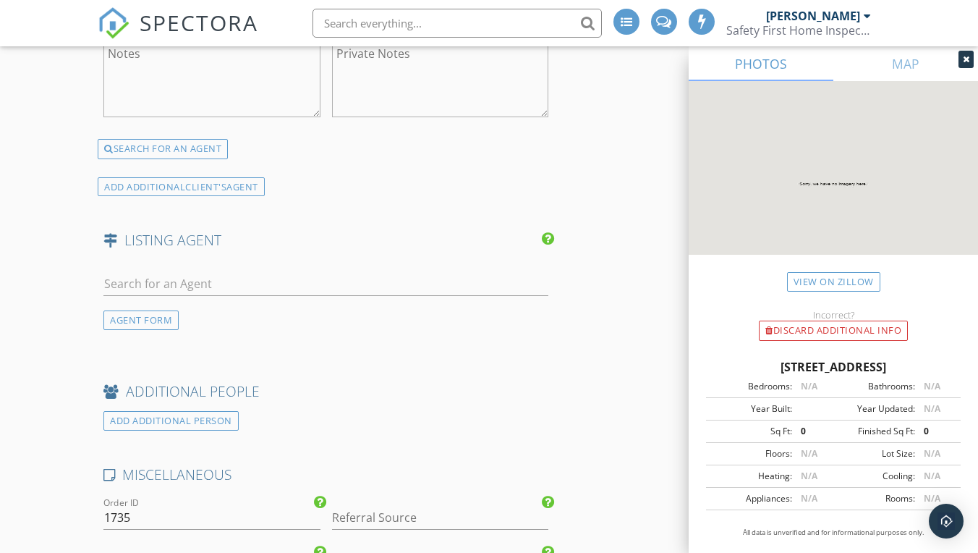
scroll to position [2352, 0]
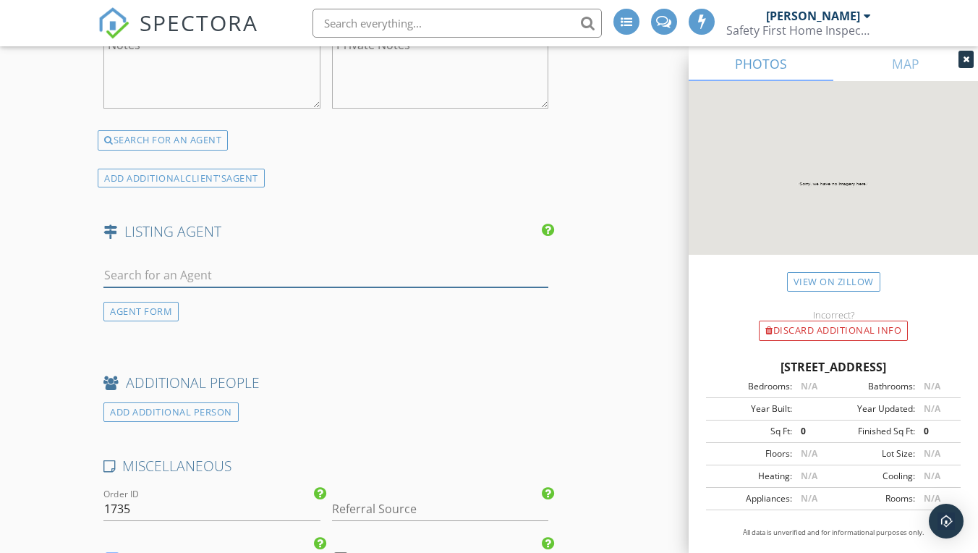
click at [121, 284] on input "text" at bounding box center [325, 275] width 445 height 24
type input "mai"
click at [190, 315] on div "Eileem Mai" at bounding box center [190, 306] width 90 height 17
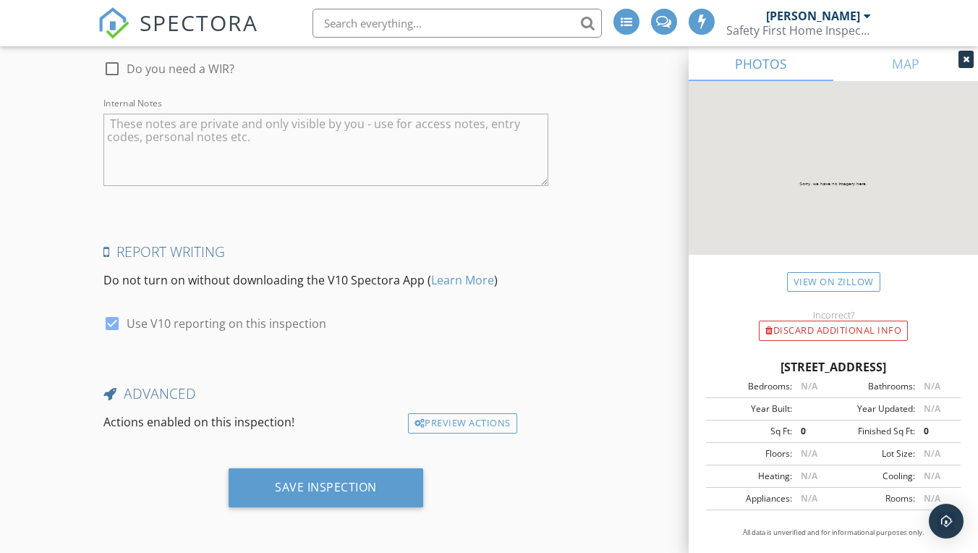
scroll to position [3240, 0]
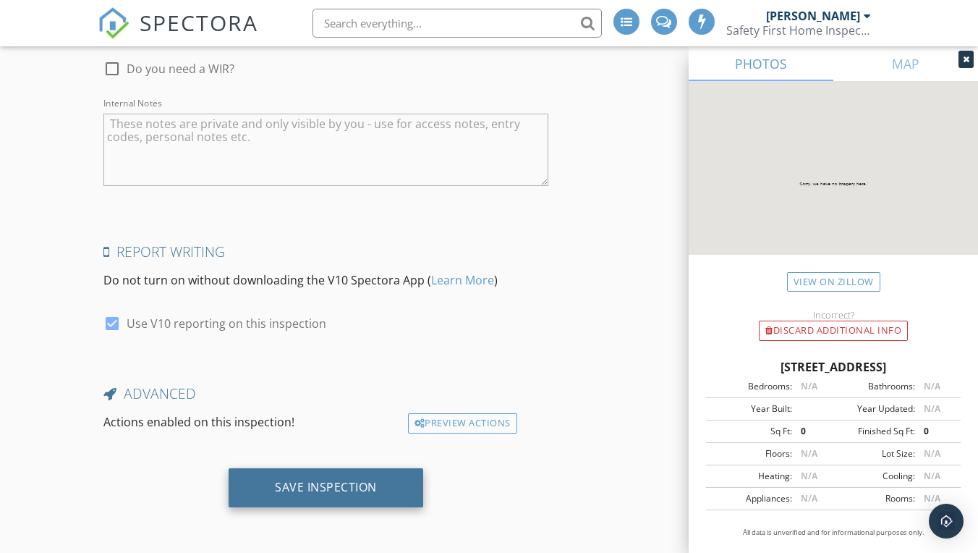
click at [326, 484] on div "Save Inspection" at bounding box center [326, 487] width 102 height 14
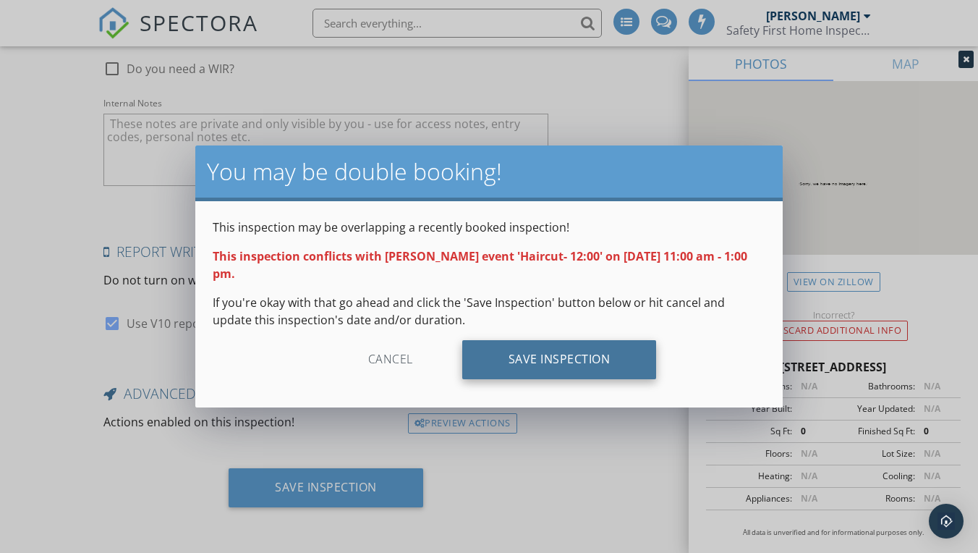
click at [545, 360] on div "Save Inspection" at bounding box center [559, 359] width 195 height 39
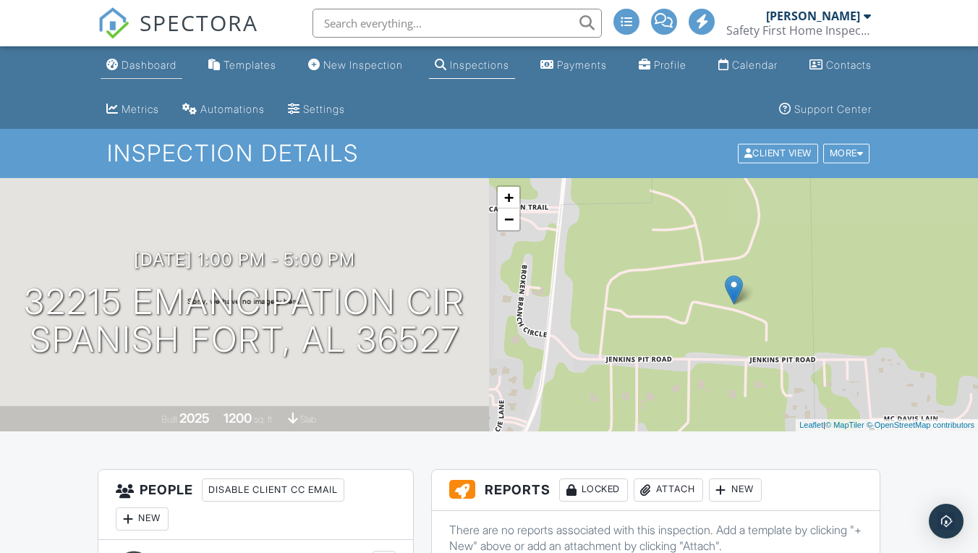
click at [153, 64] on div "Dashboard" at bounding box center [149, 65] width 55 height 12
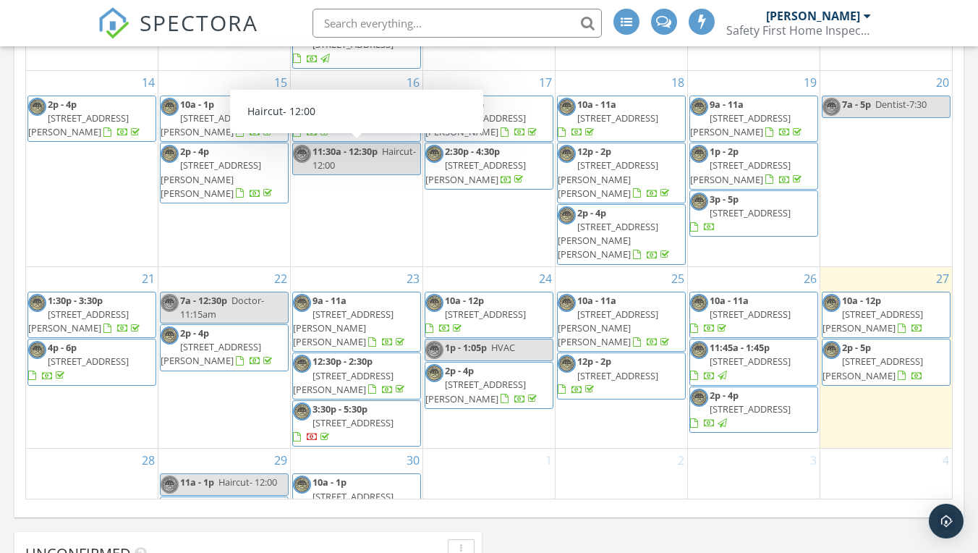
scroll to position [885, 0]
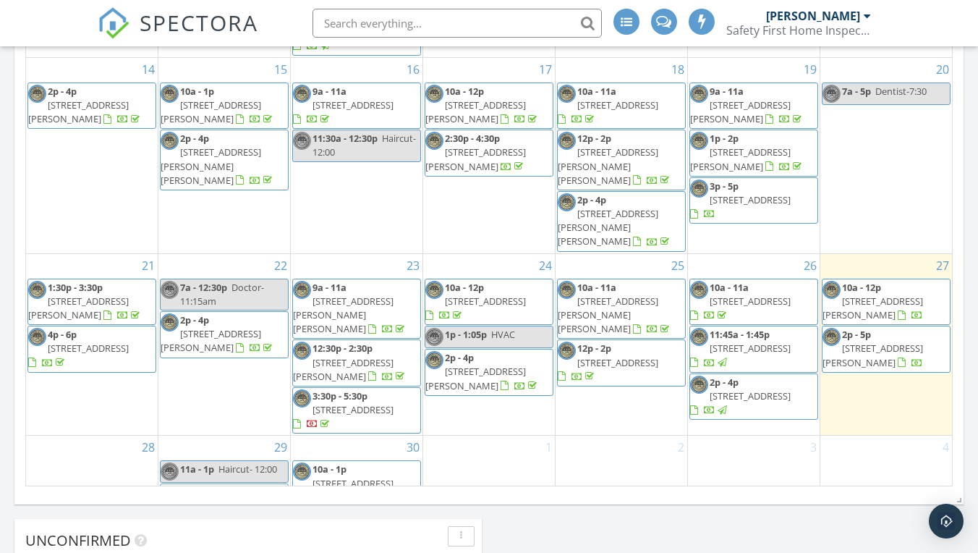
click at [211, 500] on span "32215 Emancipation Cir, Spanish Fort 36527" at bounding box center [220, 506] width 81 height 13
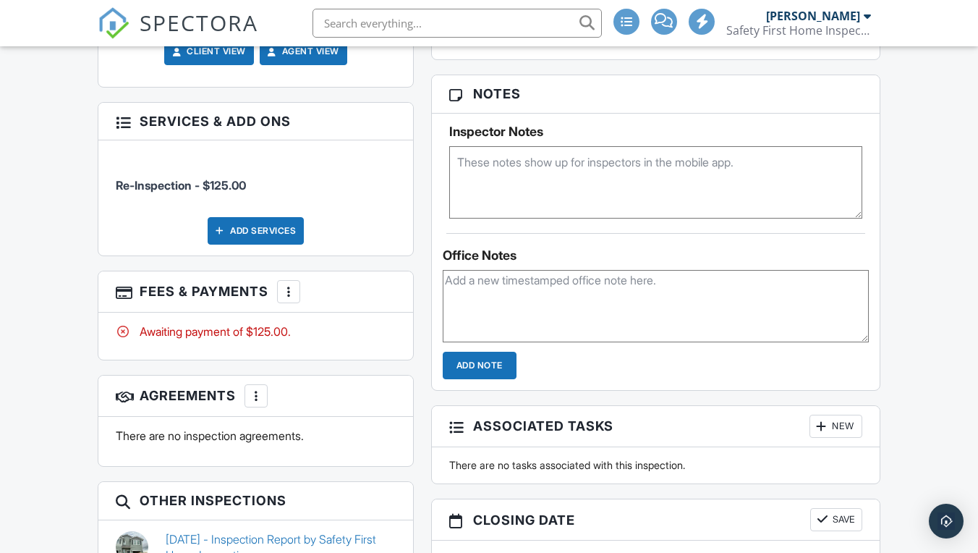
scroll to position [969, 0]
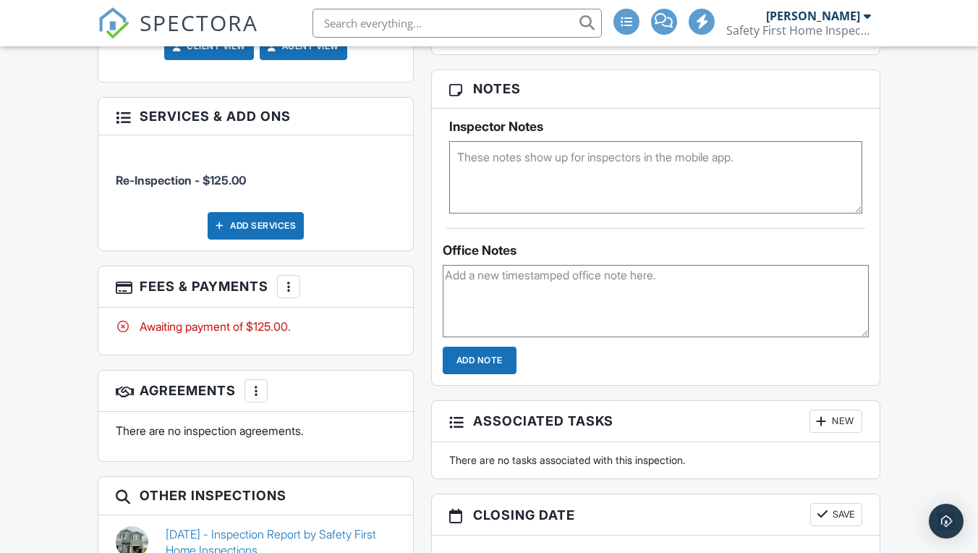
click at [463, 155] on textarea at bounding box center [655, 177] width 413 height 72
type textarea "Listing agent is paying"
click at [482, 310] on textarea at bounding box center [656, 301] width 426 height 72
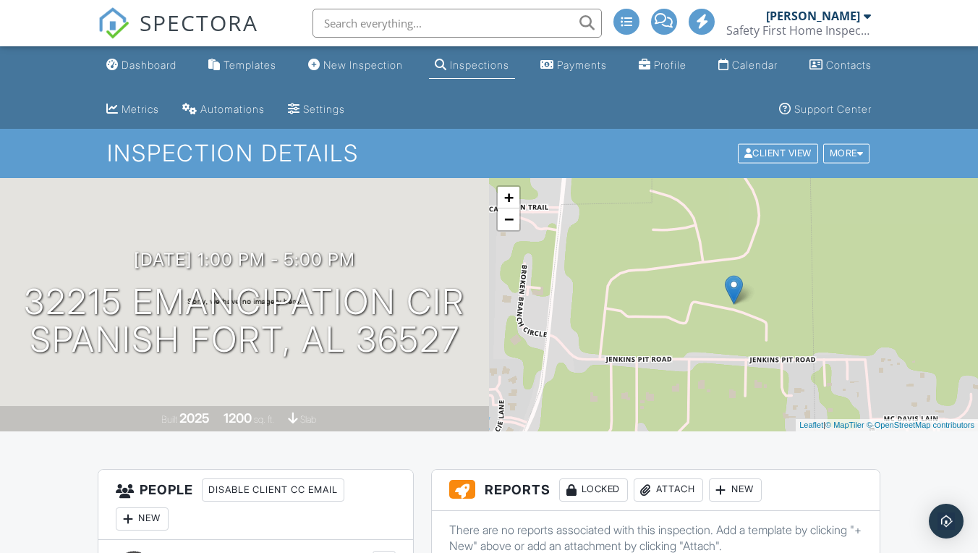
scroll to position [0, 0]
click at [370, 64] on div "New Inspection" at bounding box center [363, 65] width 80 height 12
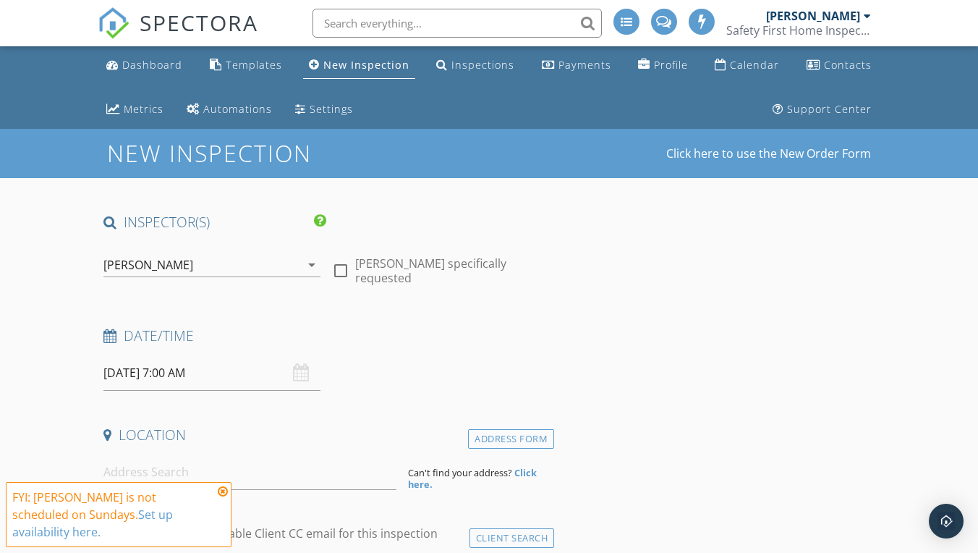
click at [226, 489] on icon at bounding box center [223, 491] width 10 height 12
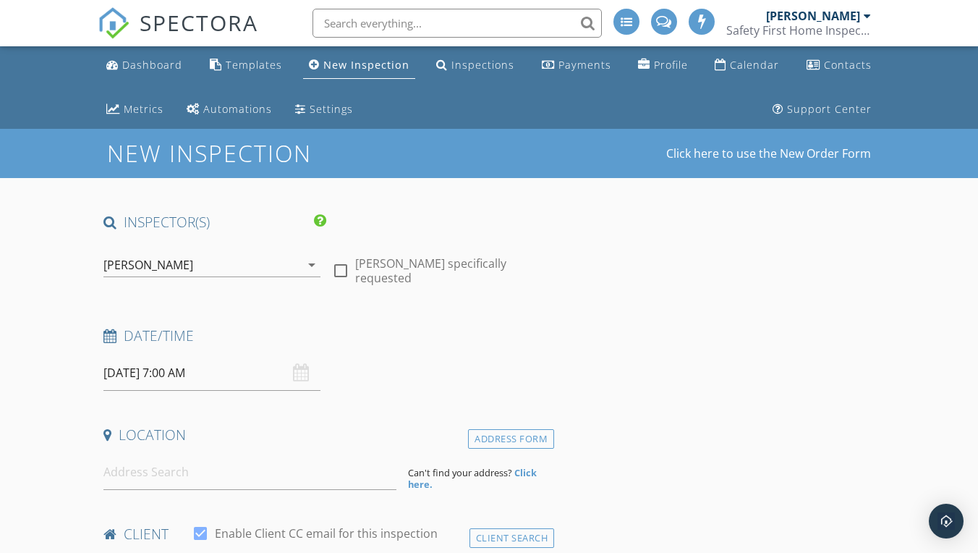
click at [206, 375] on input "[DATE] 7:00 AM" at bounding box center [211, 372] width 216 height 35
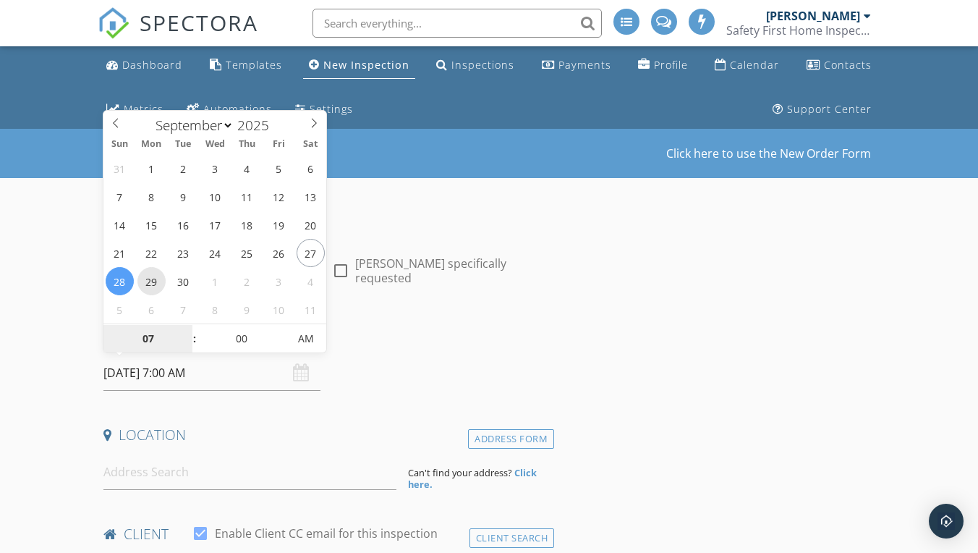
type input "[DATE] 7:00 AM"
type input "08"
type input "[DATE] 8:00 AM"
click at [189, 331] on span at bounding box center [187, 331] width 10 height 14
type input "09"
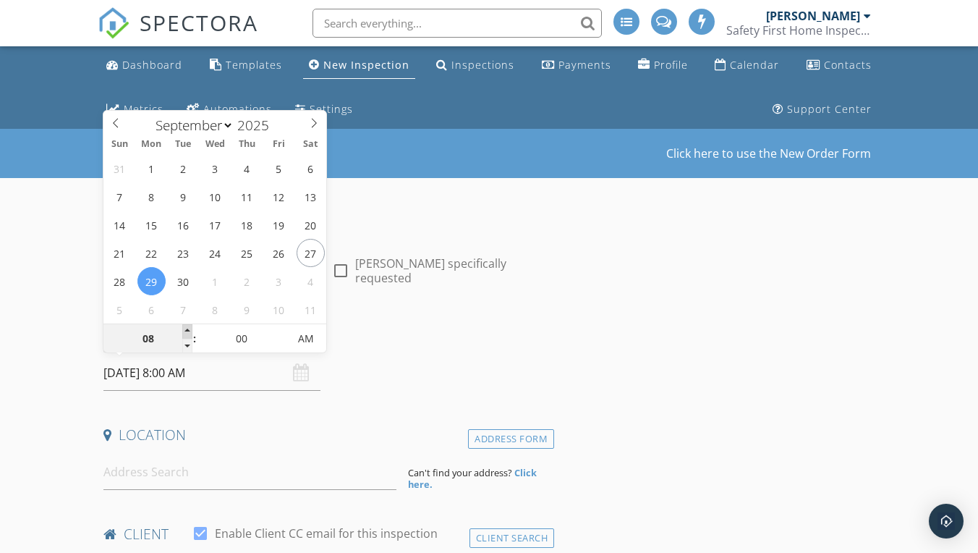
type input "[DATE] 9:00 AM"
click at [189, 331] on span at bounding box center [187, 331] width 10 height 14
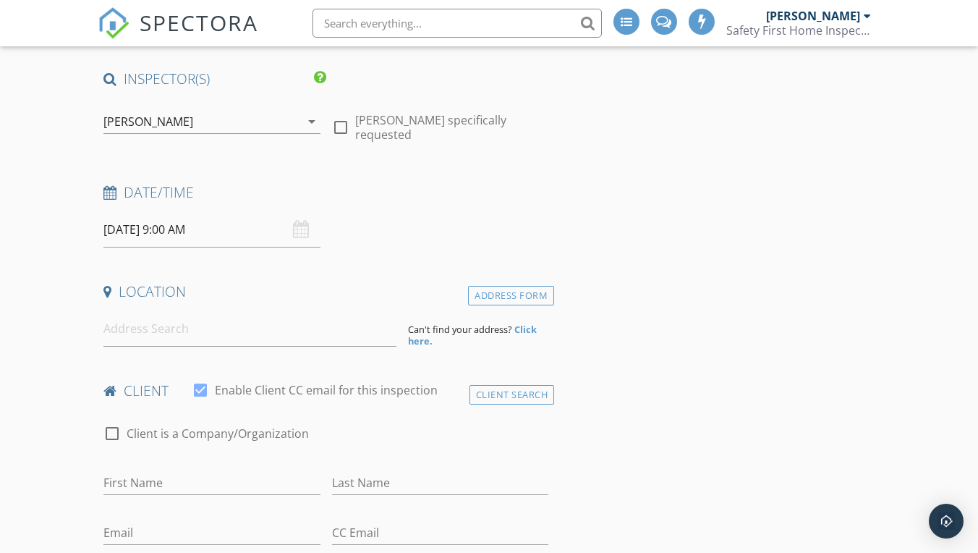
scroll to position [153, 0]
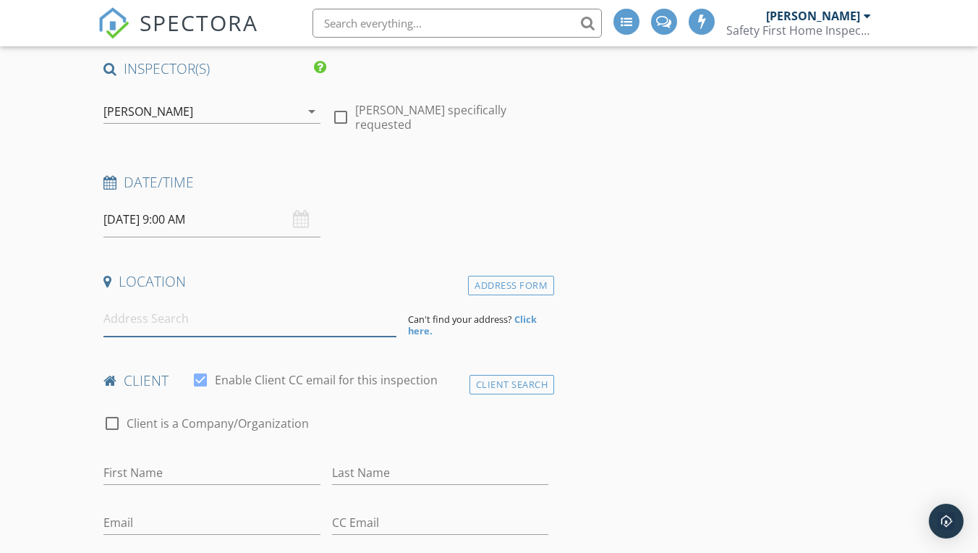
click at [121, 321] on input at bounding box center [249, 318] width 293 height 35
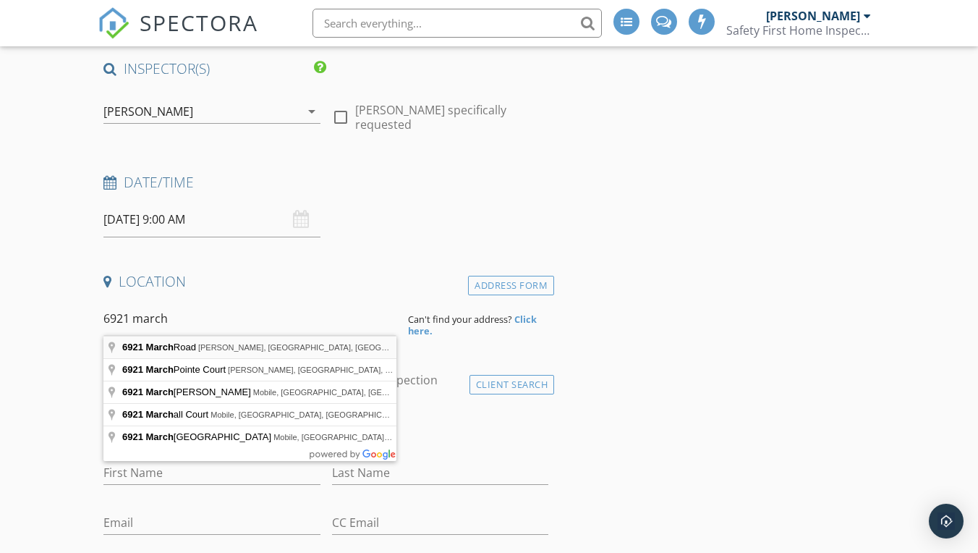
type input "6921 March Road, Theodore, AL, USA"
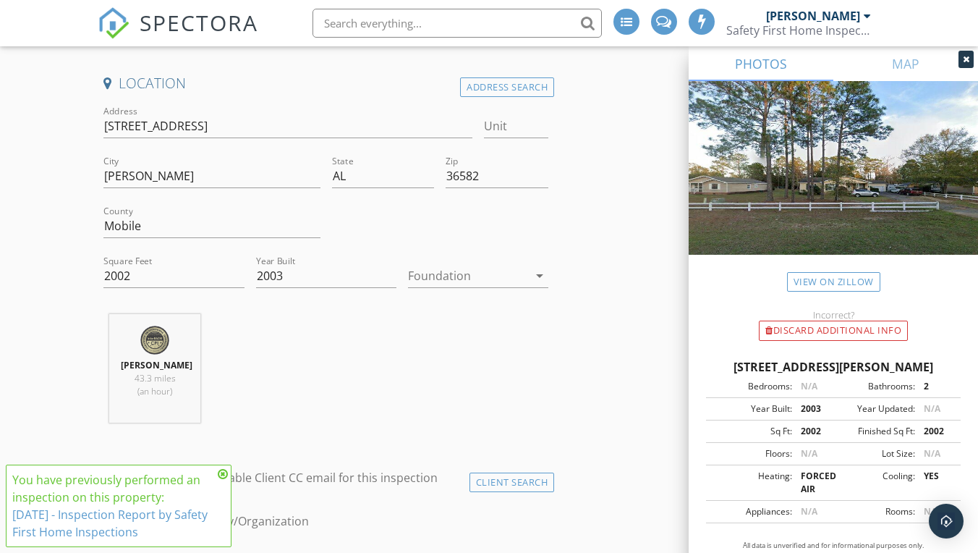
scroll to position [352, 0]
click at [446, 279] on div at bounding box center [468, 275] width 120 height 23
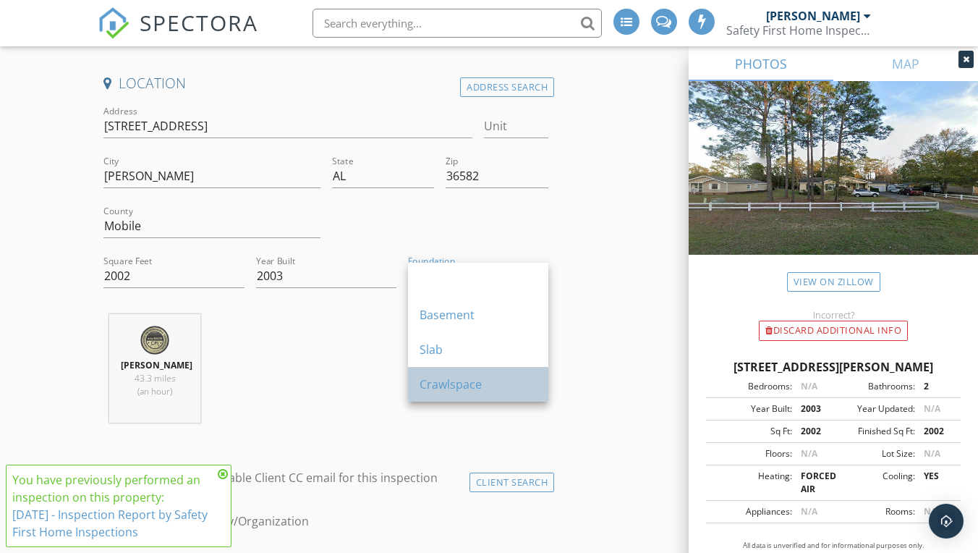
click at [454, 381] on div "Crawlspace" at bounding box center [478, 383] width 117 height 17
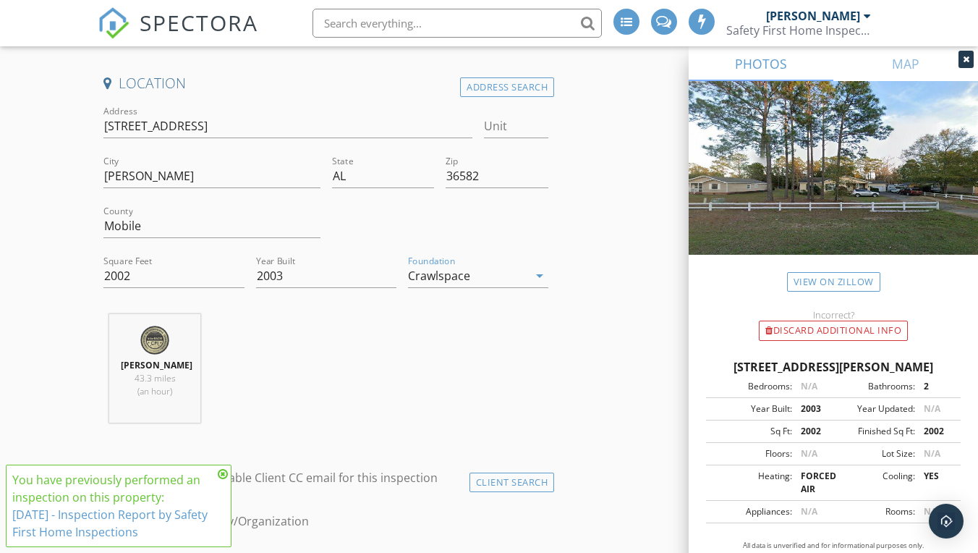
click at [224, 475] on icon at bounding box center [223, 474] width 10 height 12
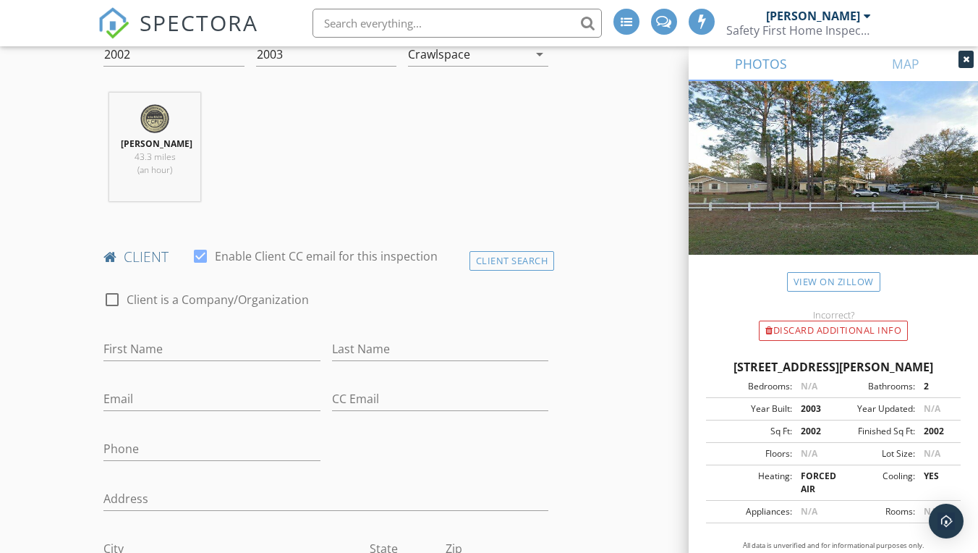
scroll to position [599, 0]
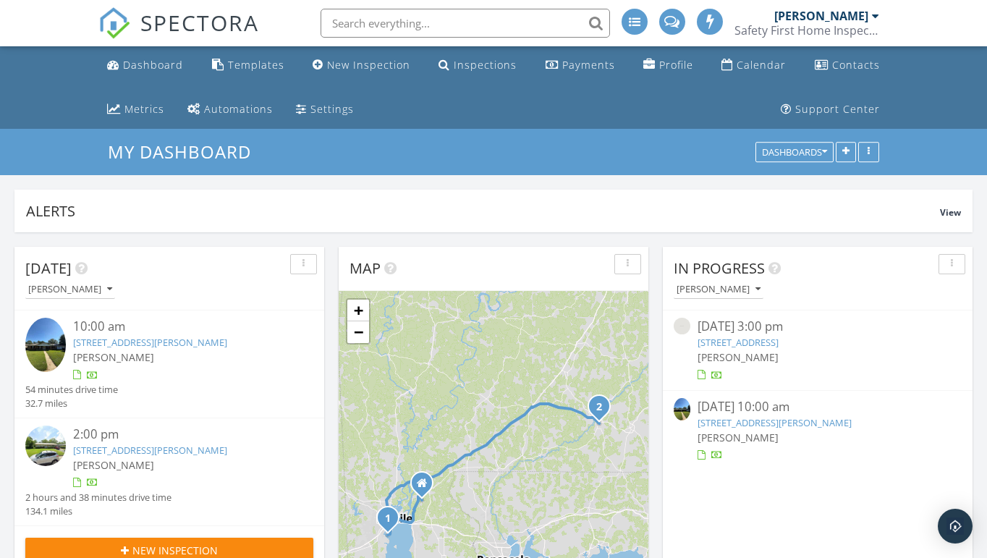
click at [375, 20] on input "text" at bounding box center [464, 23] width 289 height 29
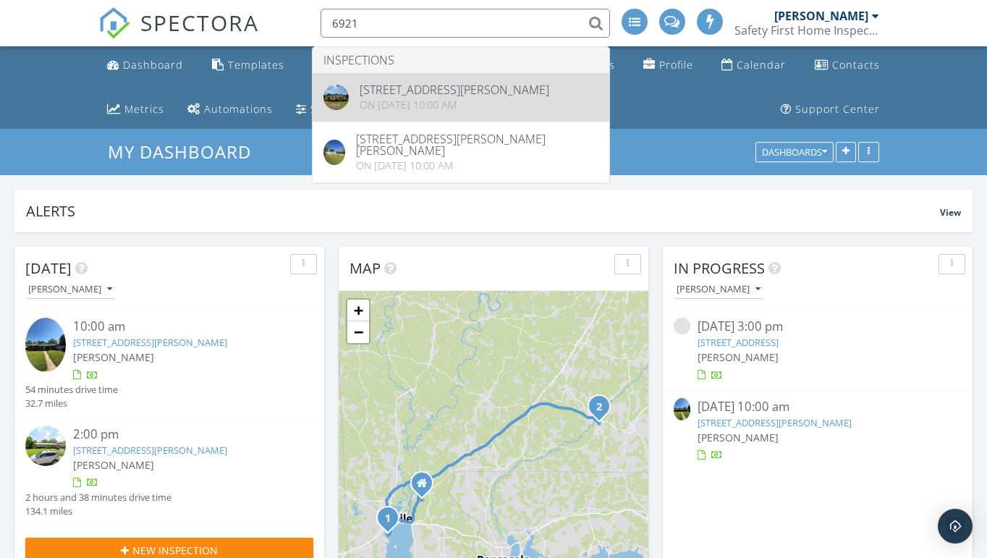
type input "6921"
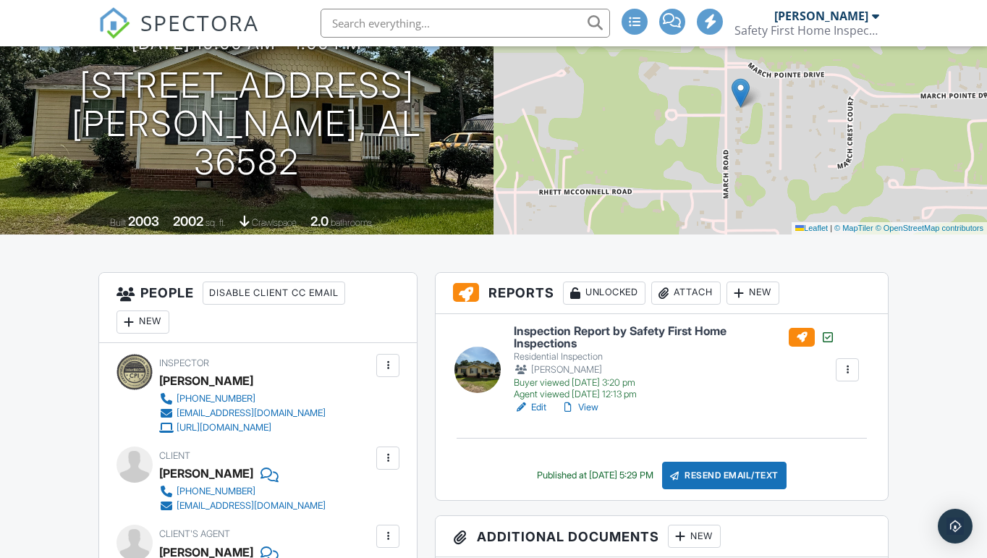
scroll to position [185, 0]
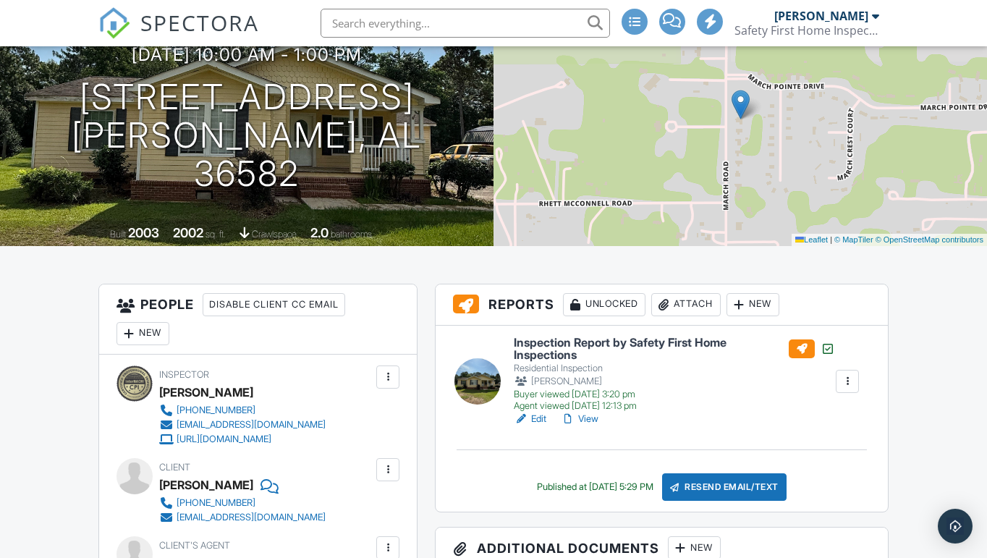
click at [585, 416] on link "View" at bounding box center [580, 419] width 38 height 14
click at [590, 420] on link "View" at bounding box center [580, 419] width 38 height 14
